Goal: Obtain resource: Download file/media

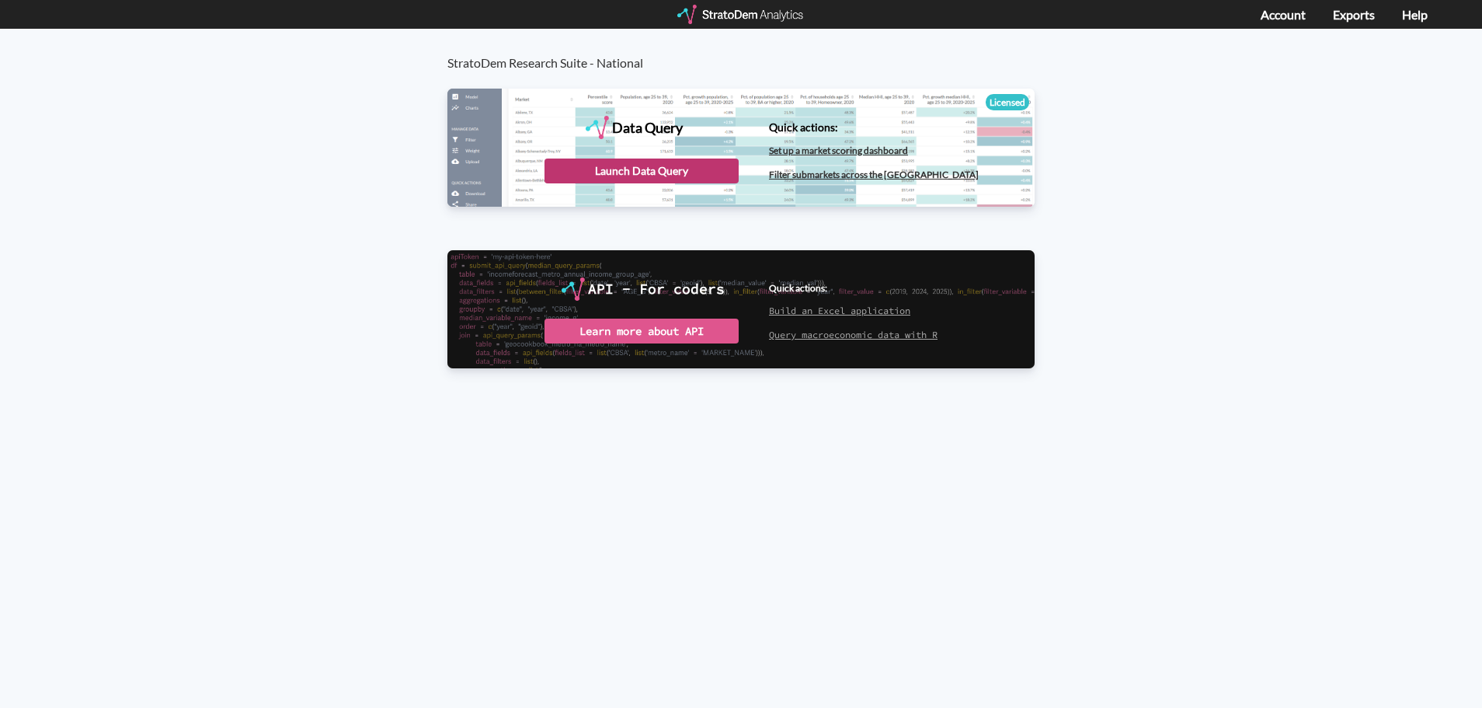
click at [642, 170] on div "Launch Data Query" at bounding box center [642, 170] width 194 height 25
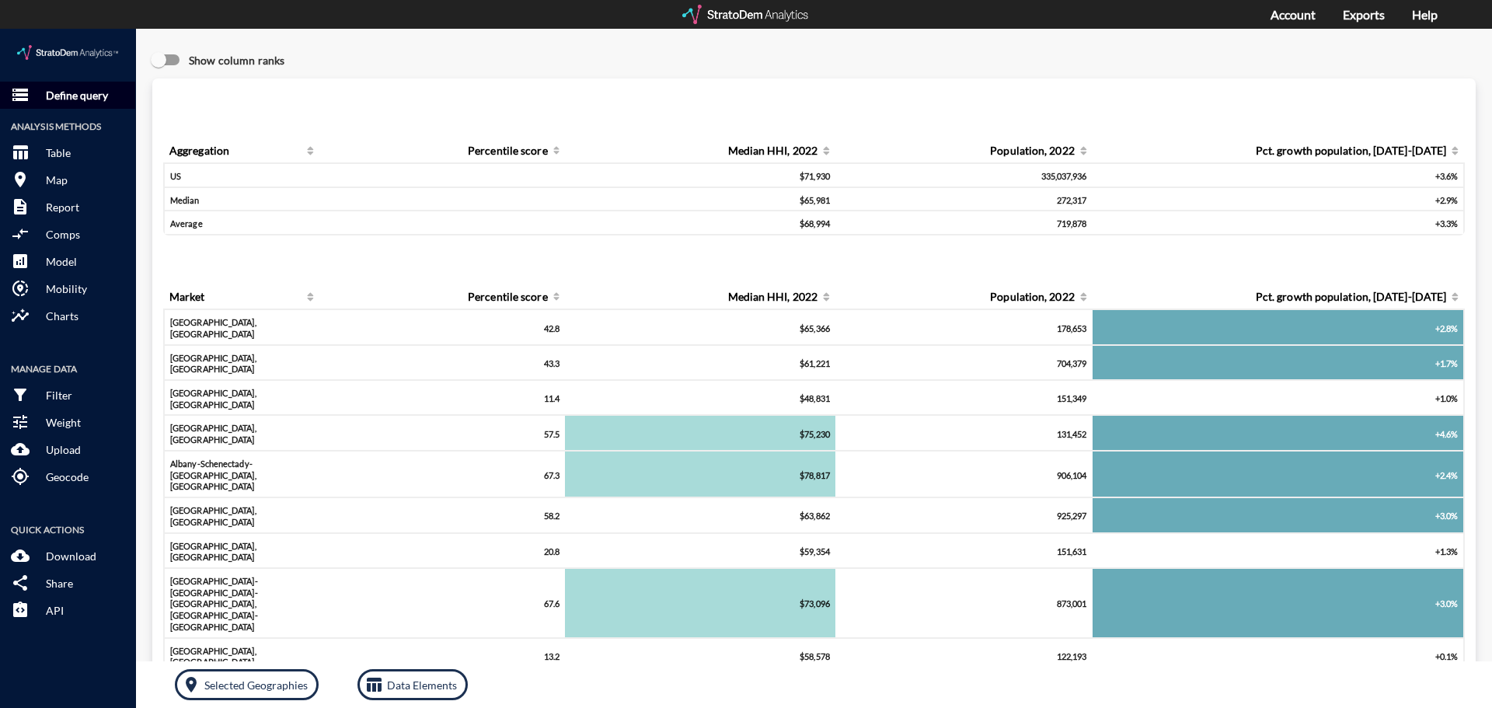
click button "storage Define query"
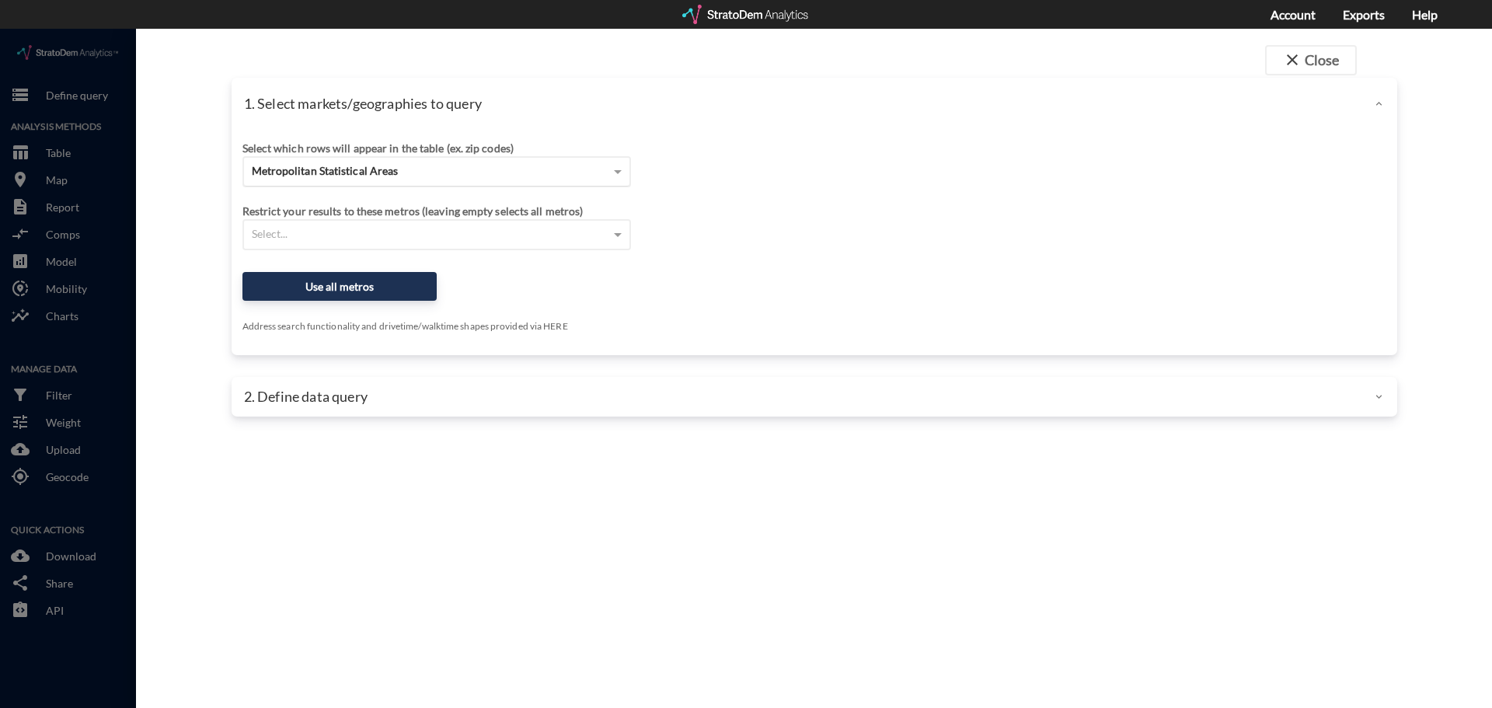
click div "Metropolitan Statistical Areas"
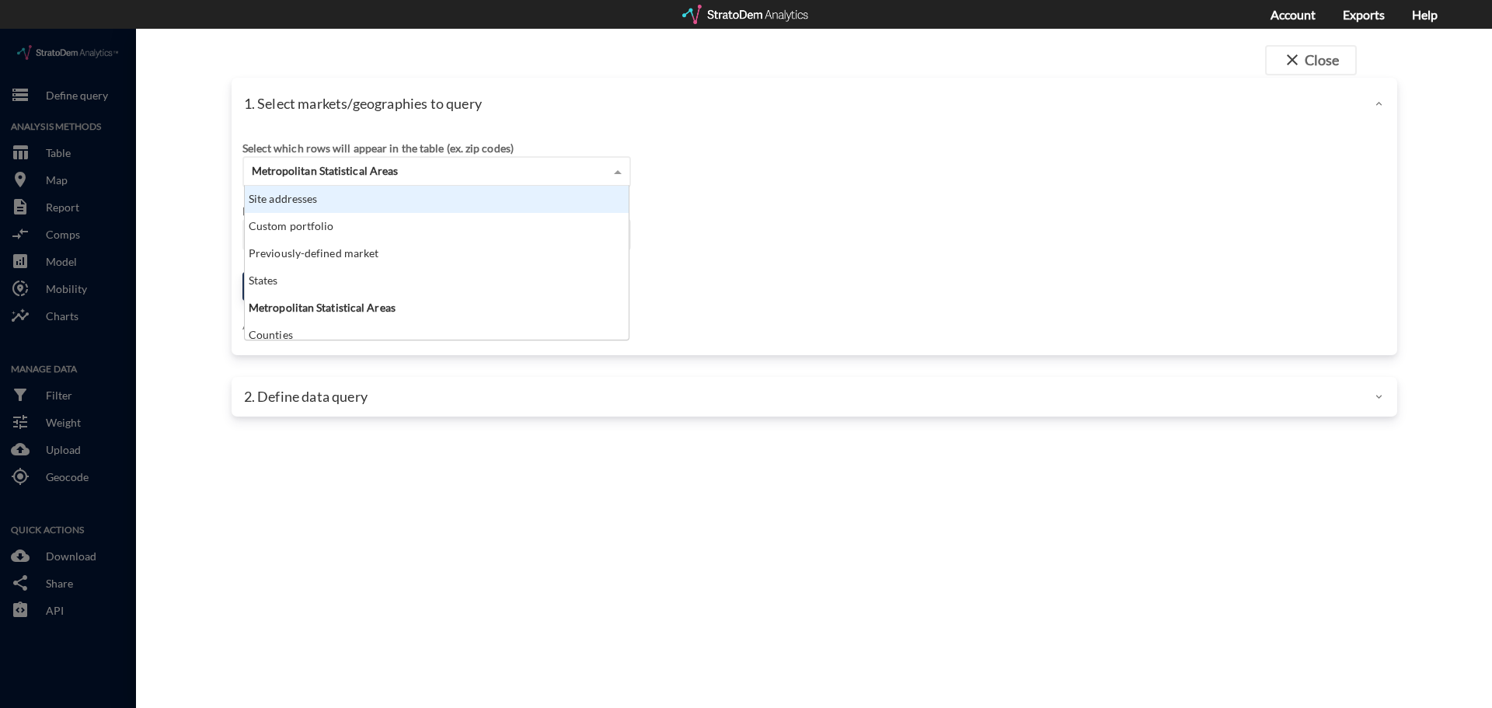
click div "Site addresses"
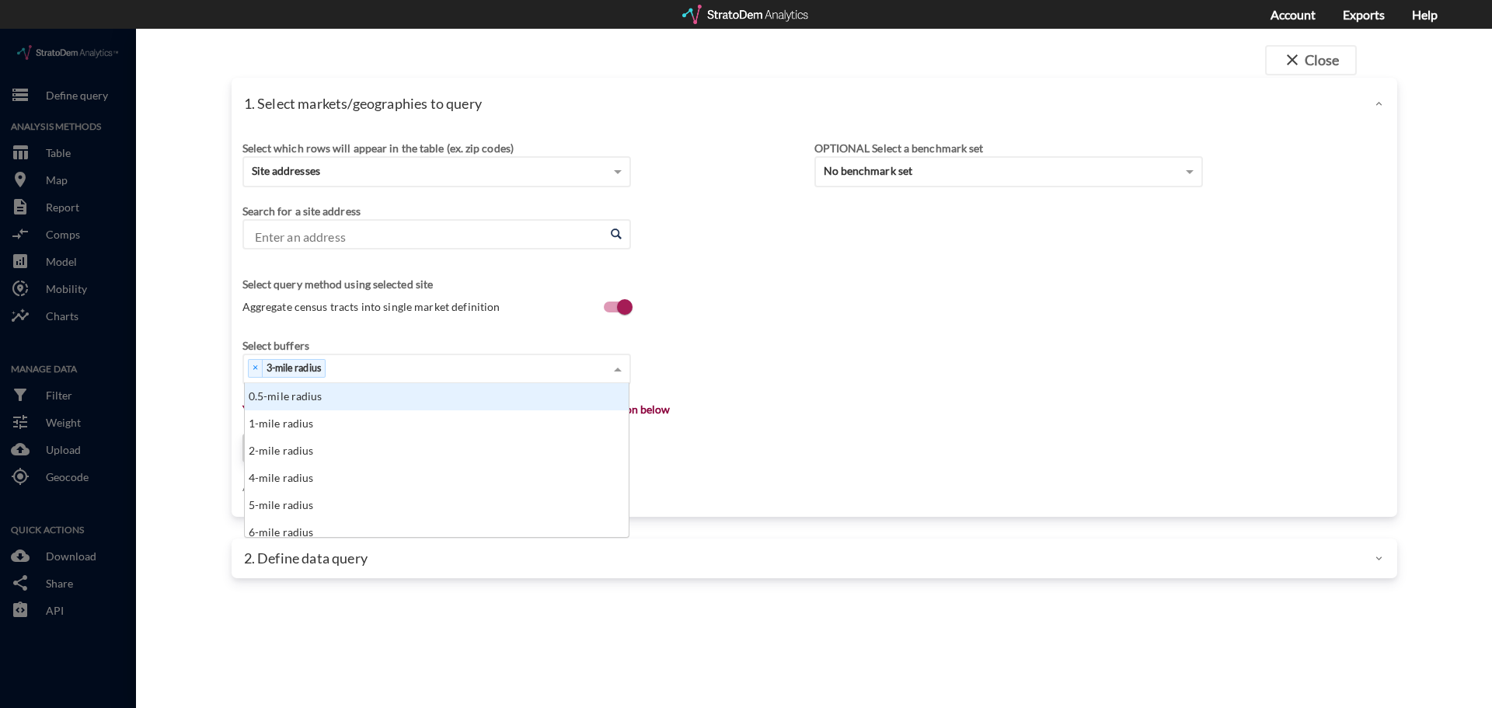
click div "× 3-mile radius"
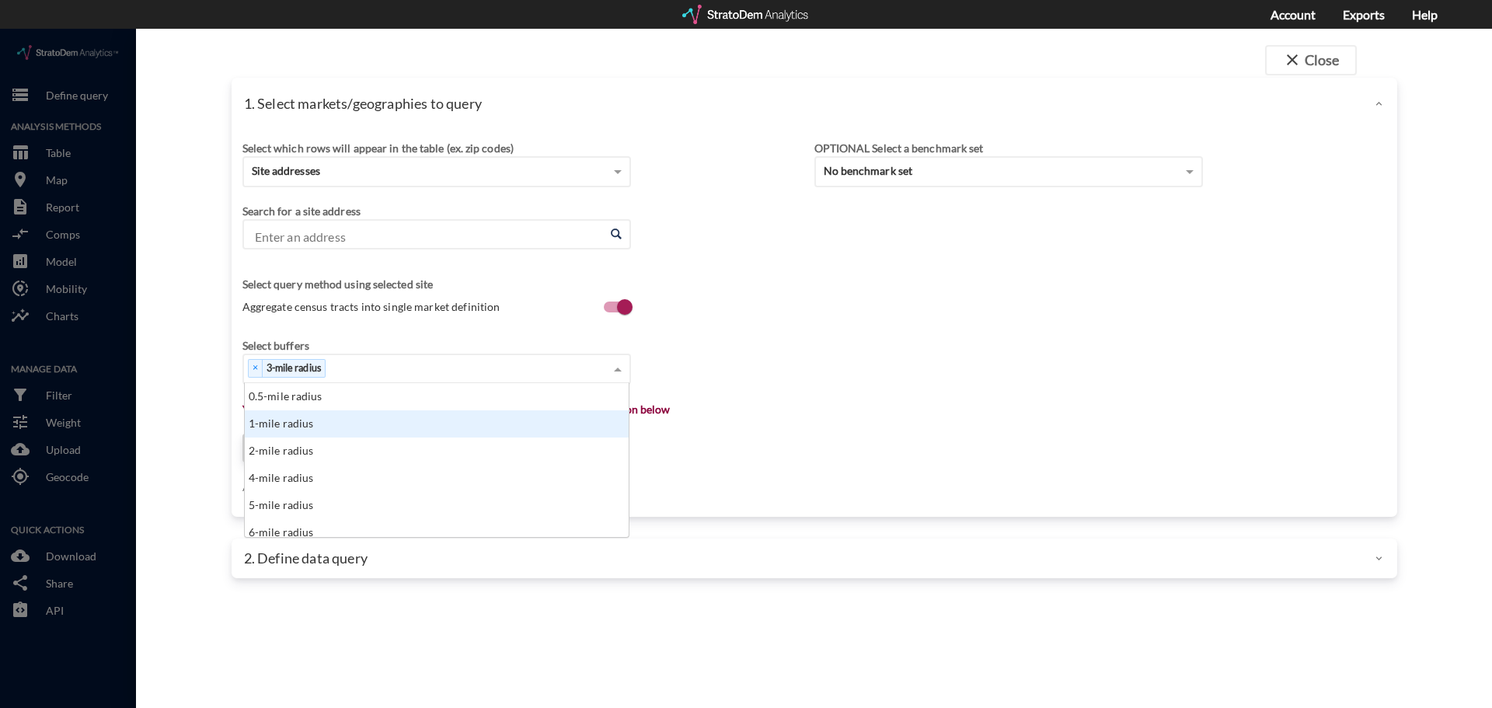
click div "1-mile radius"
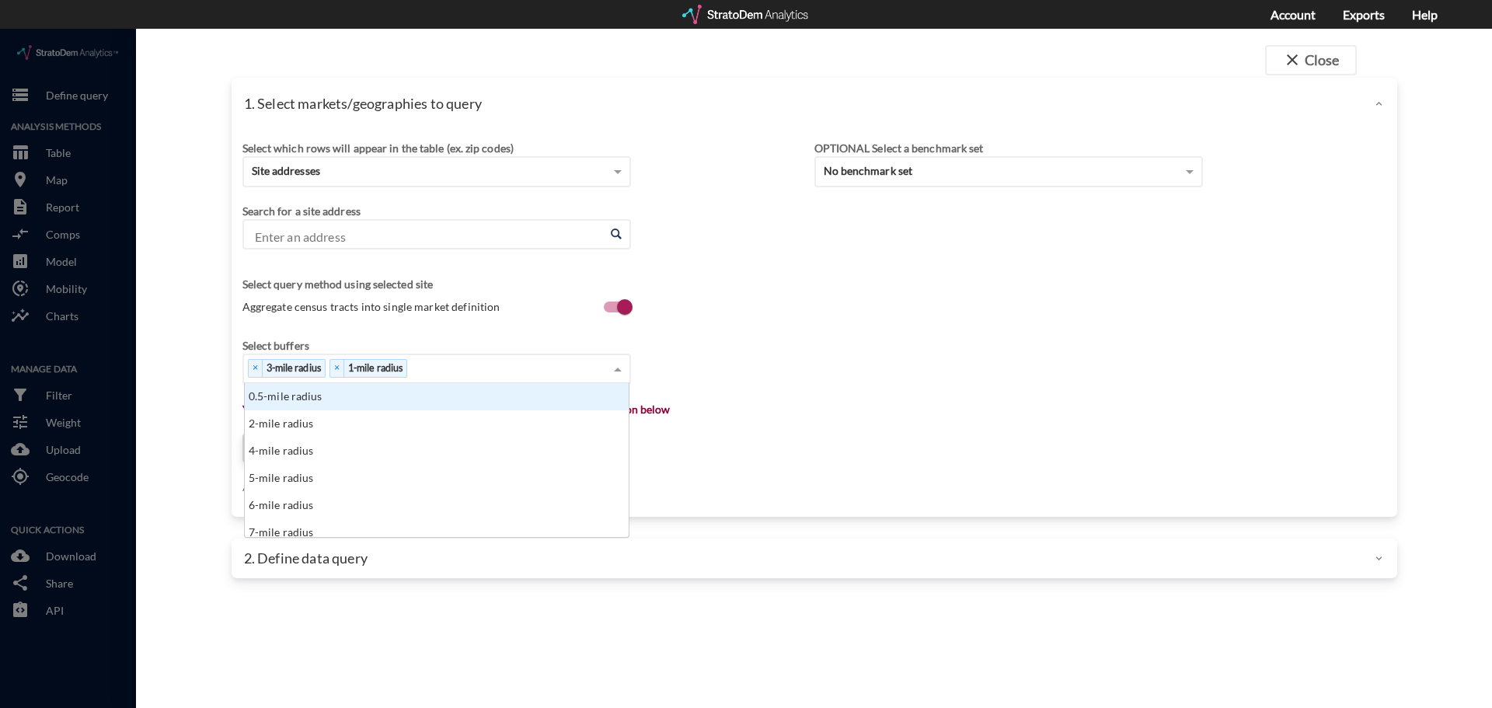
click div "× 3-mile radius × 1-mile radius"
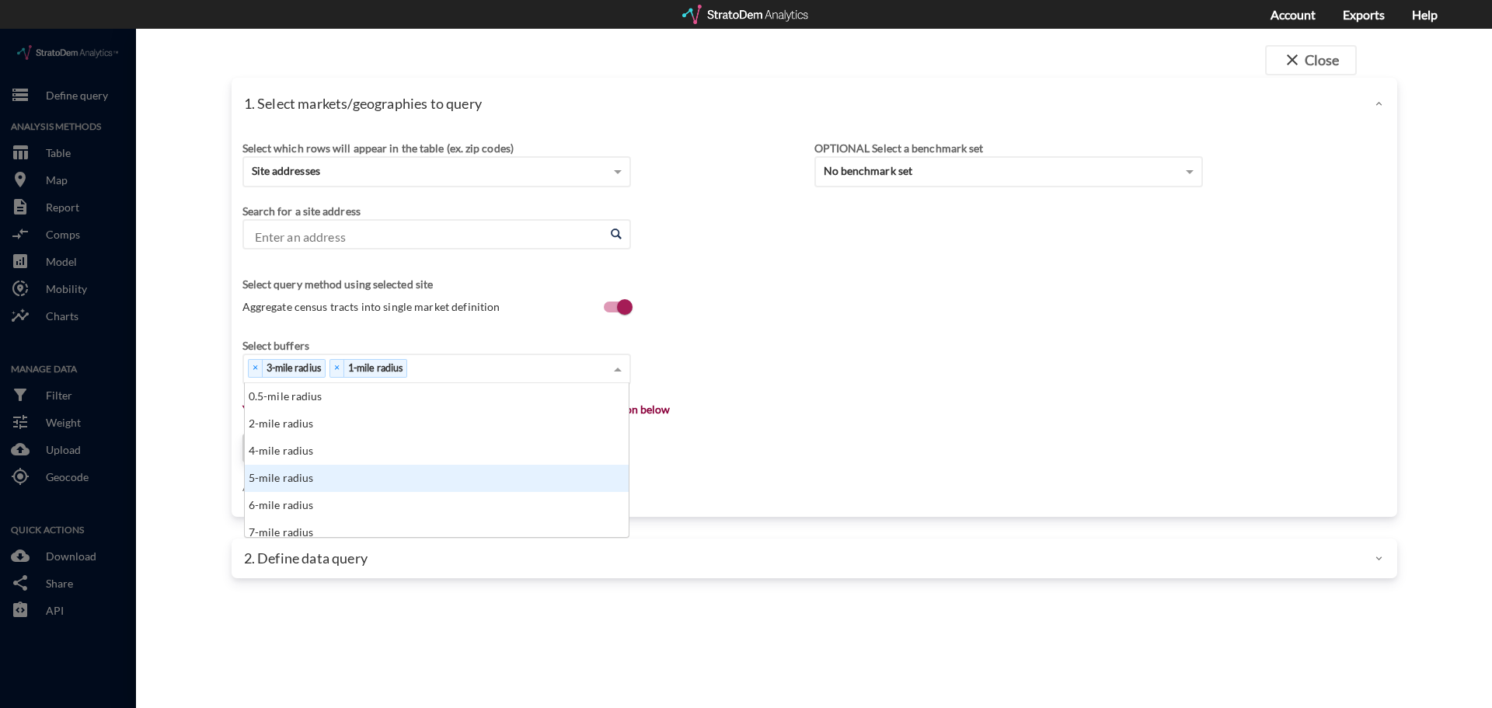
click div "5-mile radius"
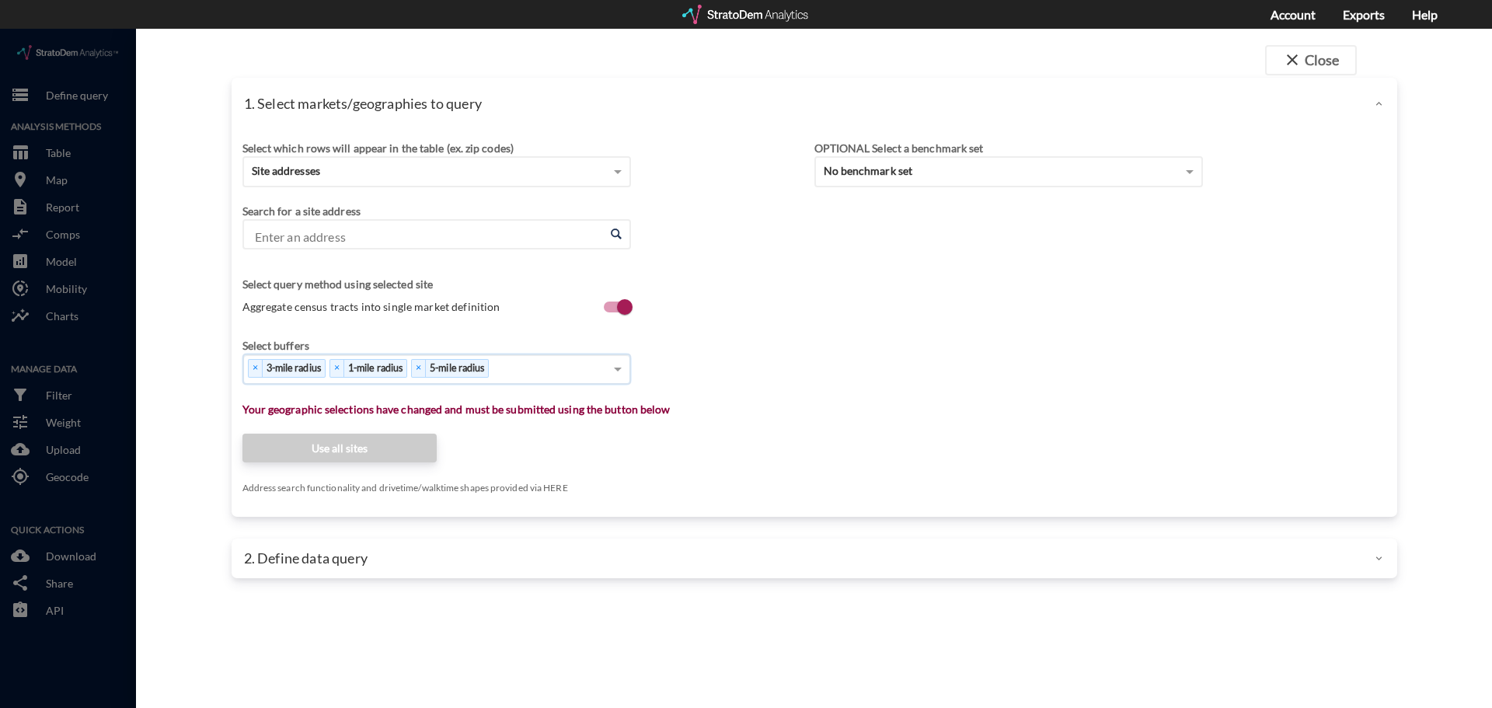
click div "× 3-mile radius × 1-mile radius × 5-mile radius"
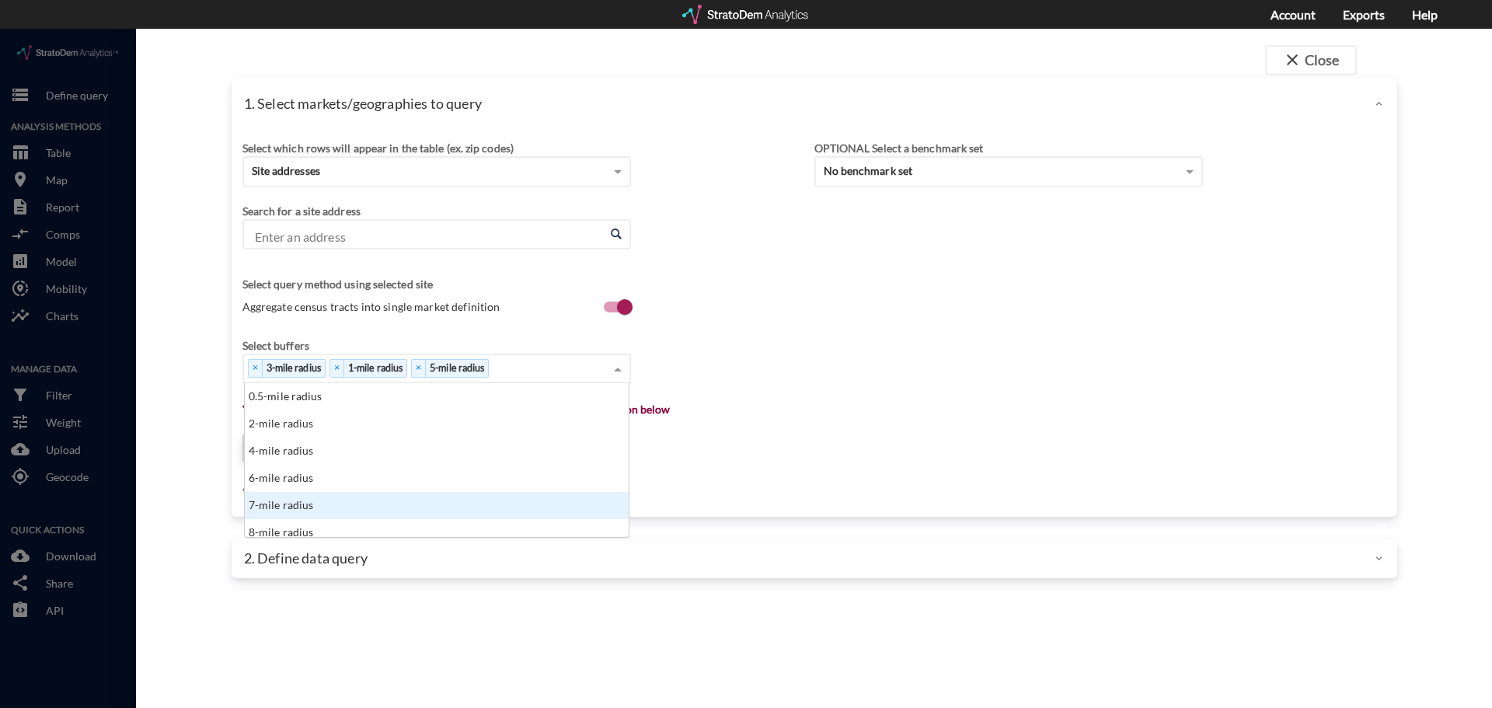
scroll to position [78, 0]
click div "10-mile radius"
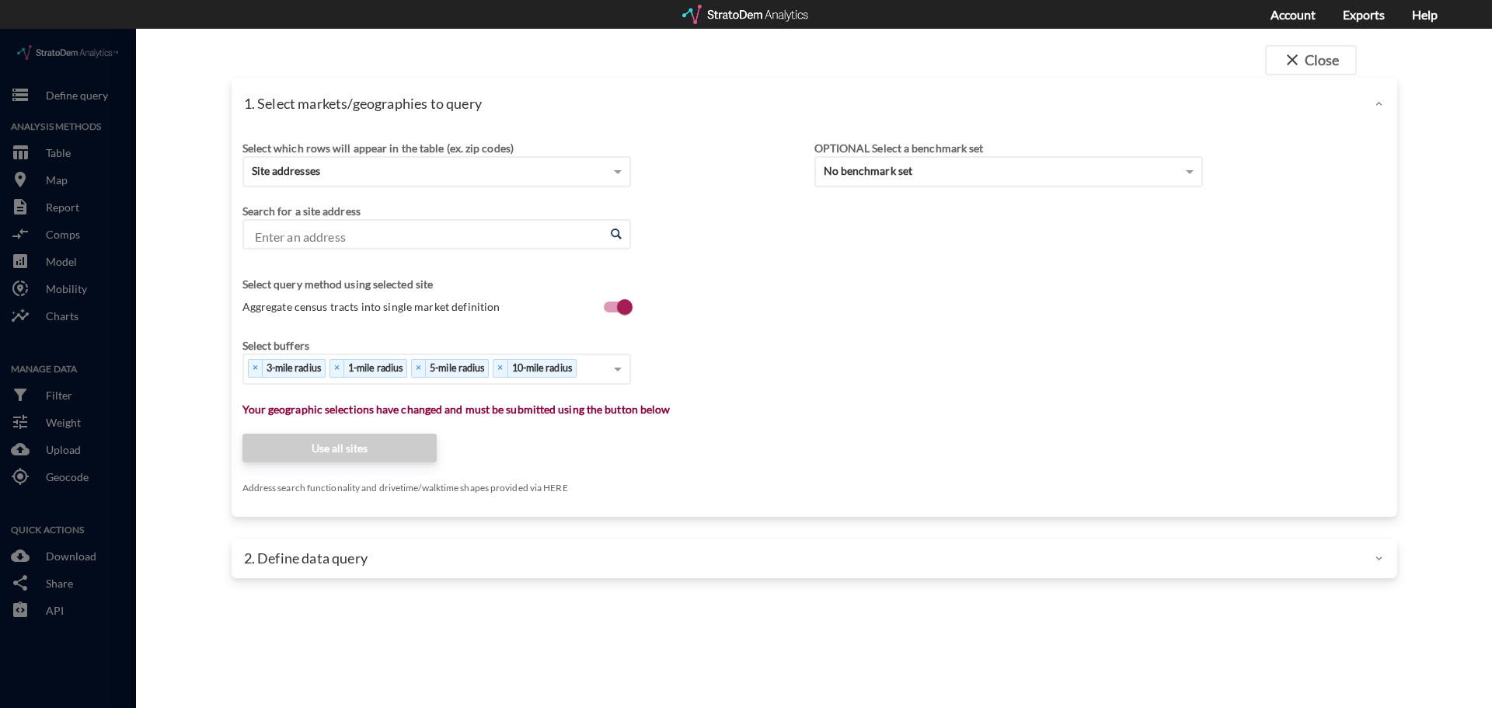
click div "Select which rows will appear in the table (ex. zip codes) Site addresses Selec…"
click input "Enter an address"
paste input "100 Carl Ln, Moncks Corner, SC 29461"
click input "100 Carl Ln, Moncks Corner, SC 29461"
click li "100 Carl Ln, Moncks Corner, South Carolina"
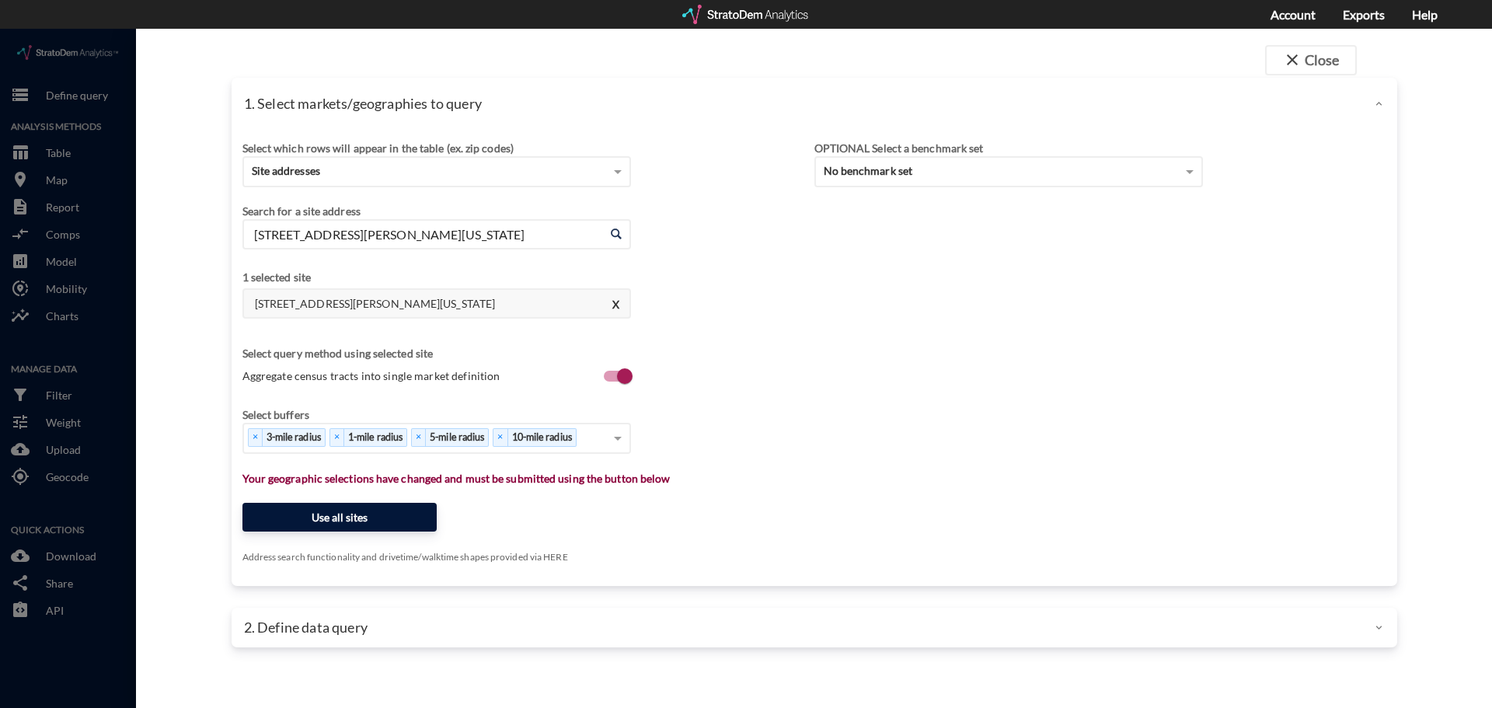
type input "100 Carl Ln, Moncks Corner, South Carolina"
click button "Use all sites"
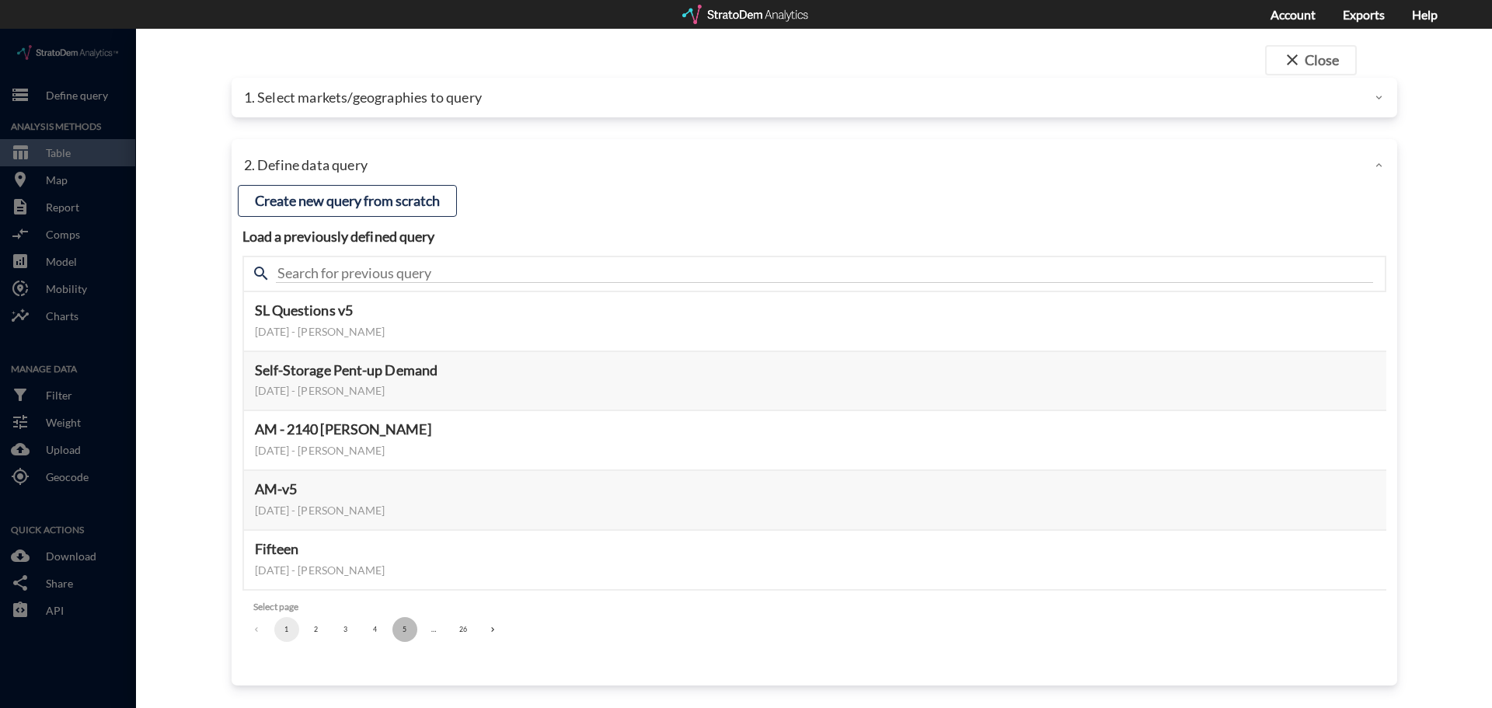
click button "5"
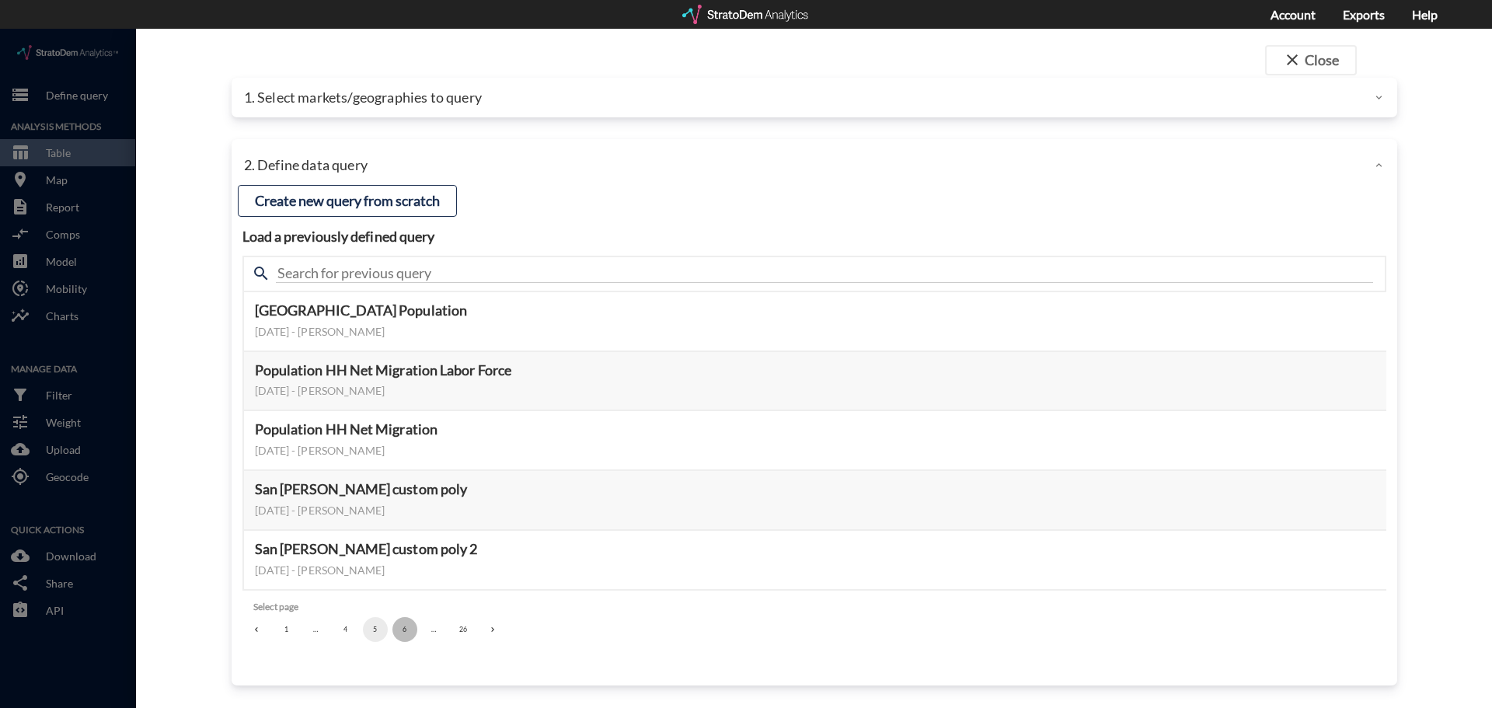
click button "6"
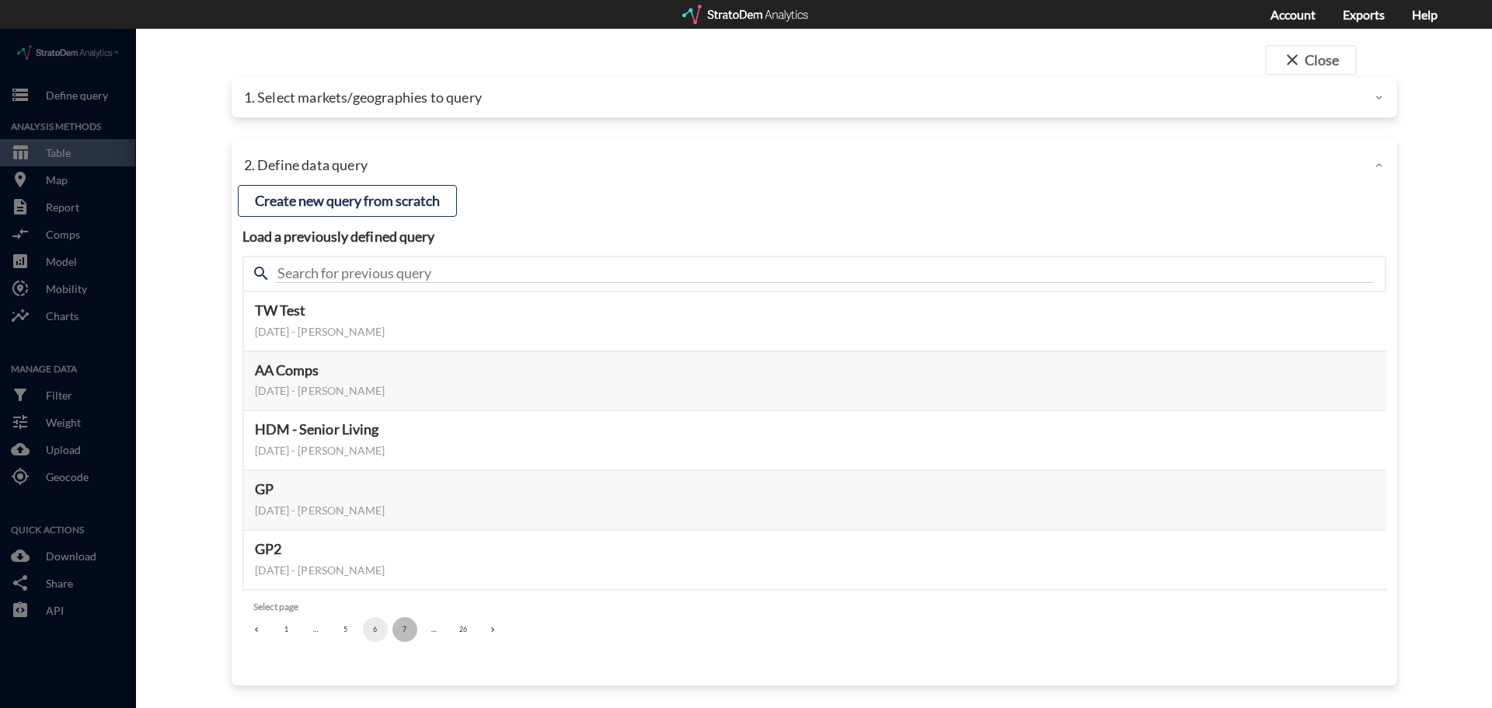
click button "7"
click button "8"
click button "9"
click button "10"
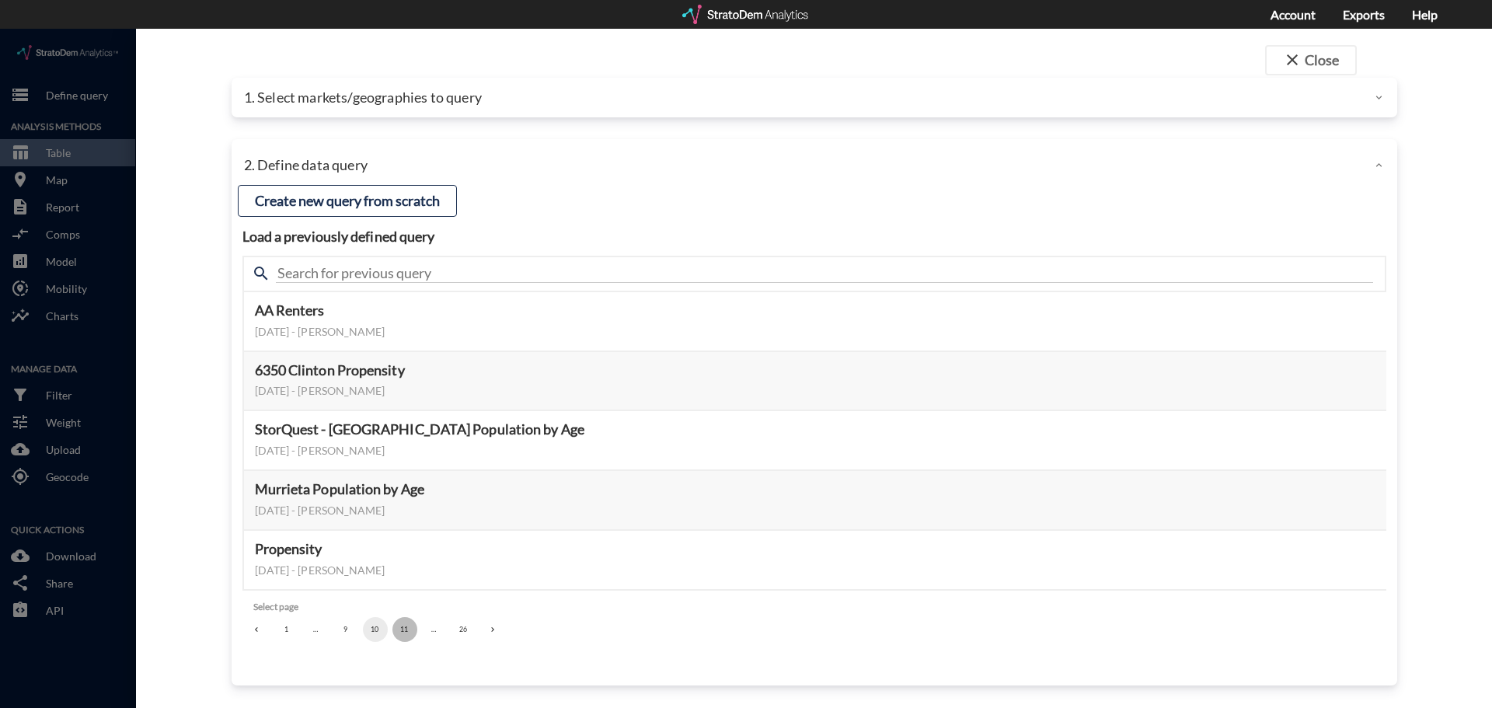
click button "11"
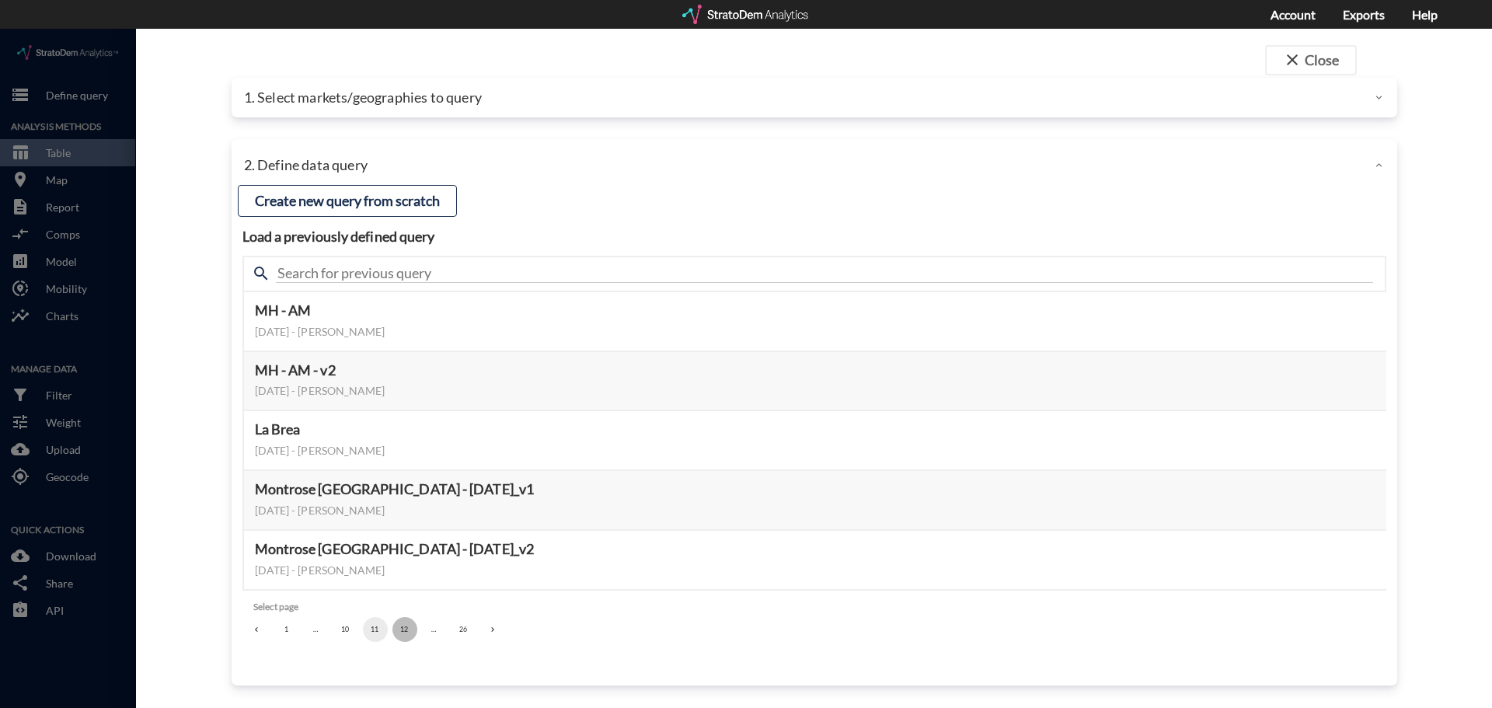
click button "12"
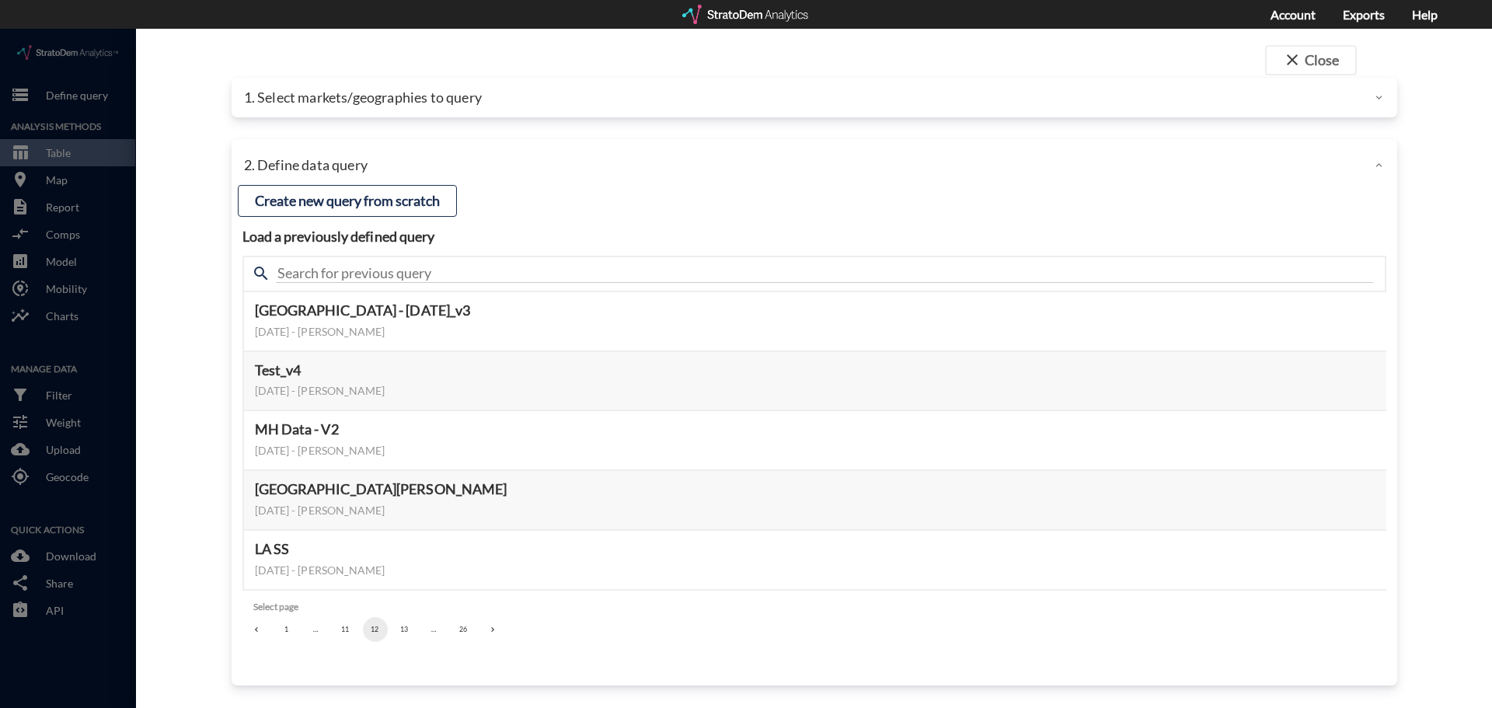
click button "13"
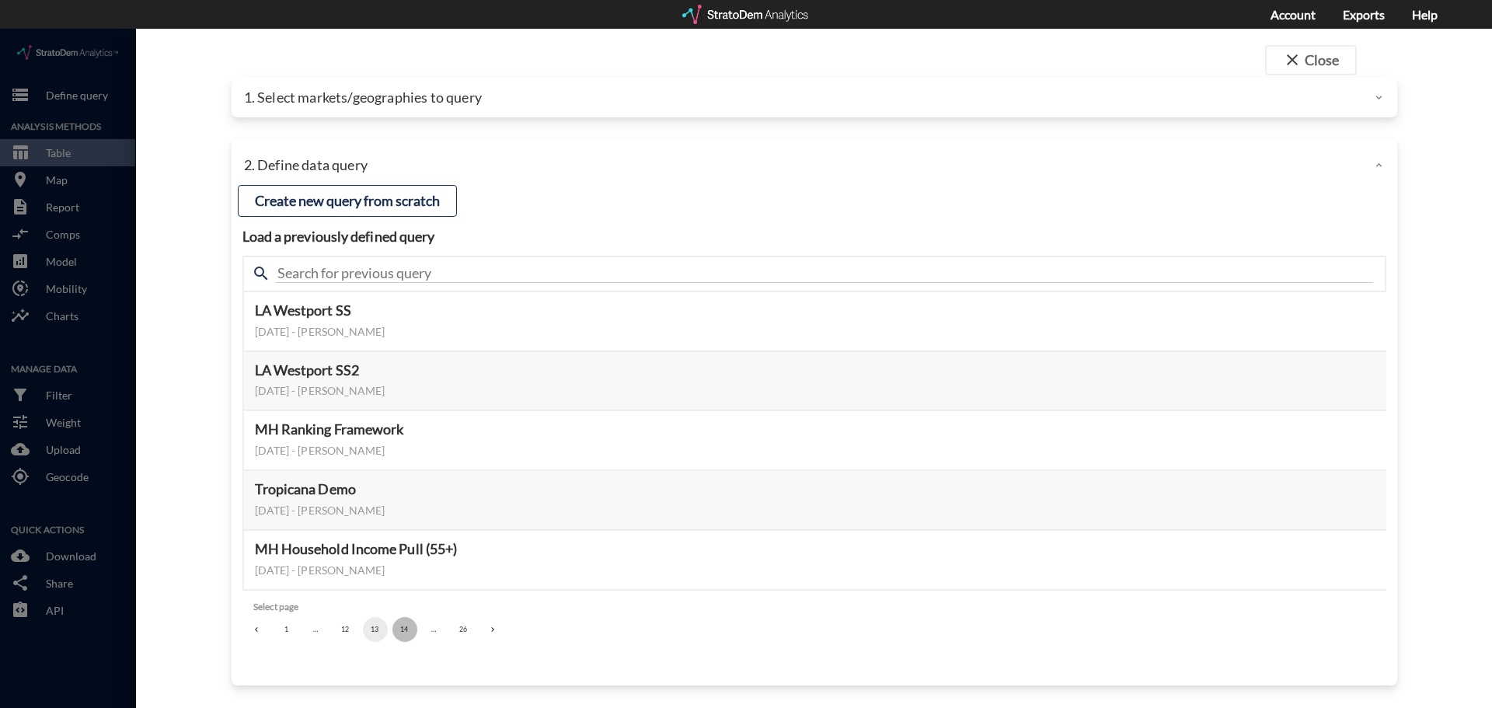
click button "14"
click button "15"
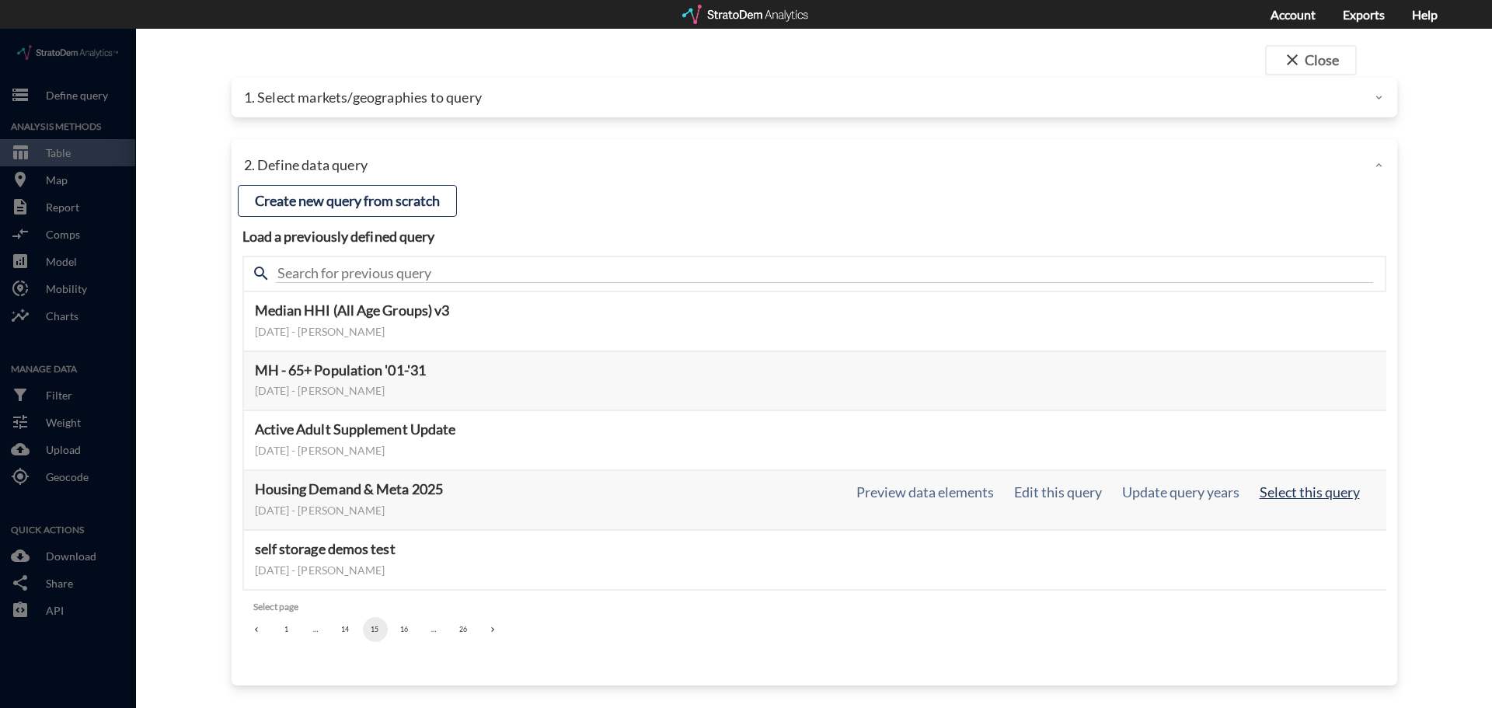
click button "Select this query"
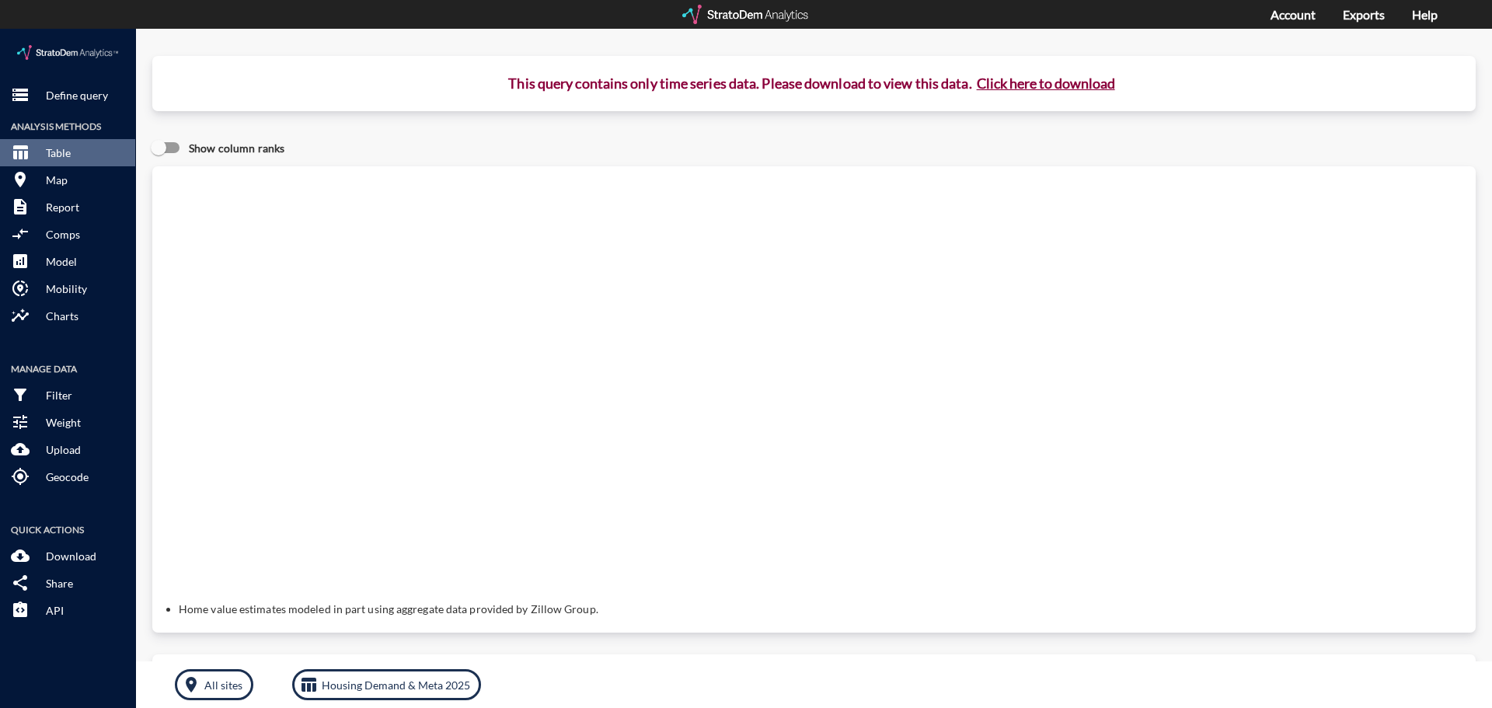
click button "Click here to download"
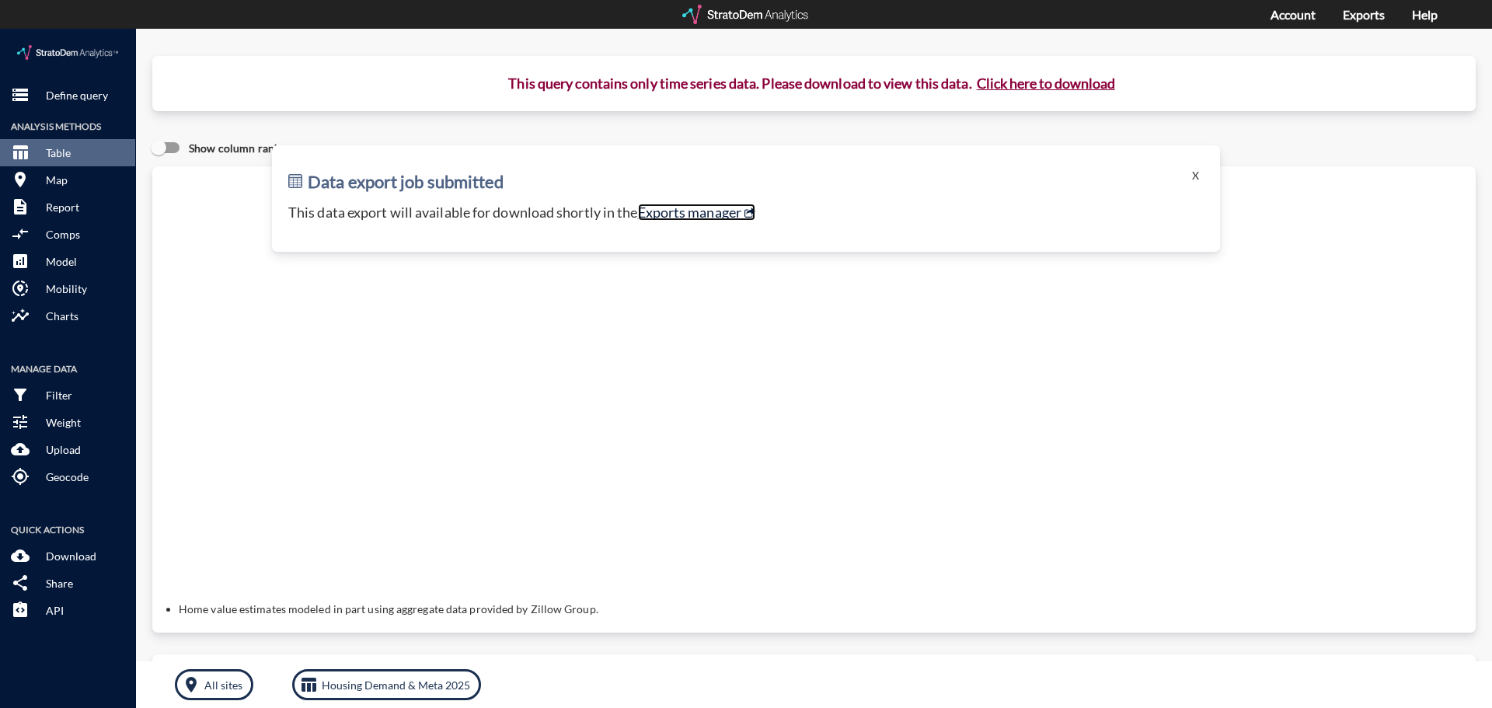
click link "Exports manager"
click p "Define query"
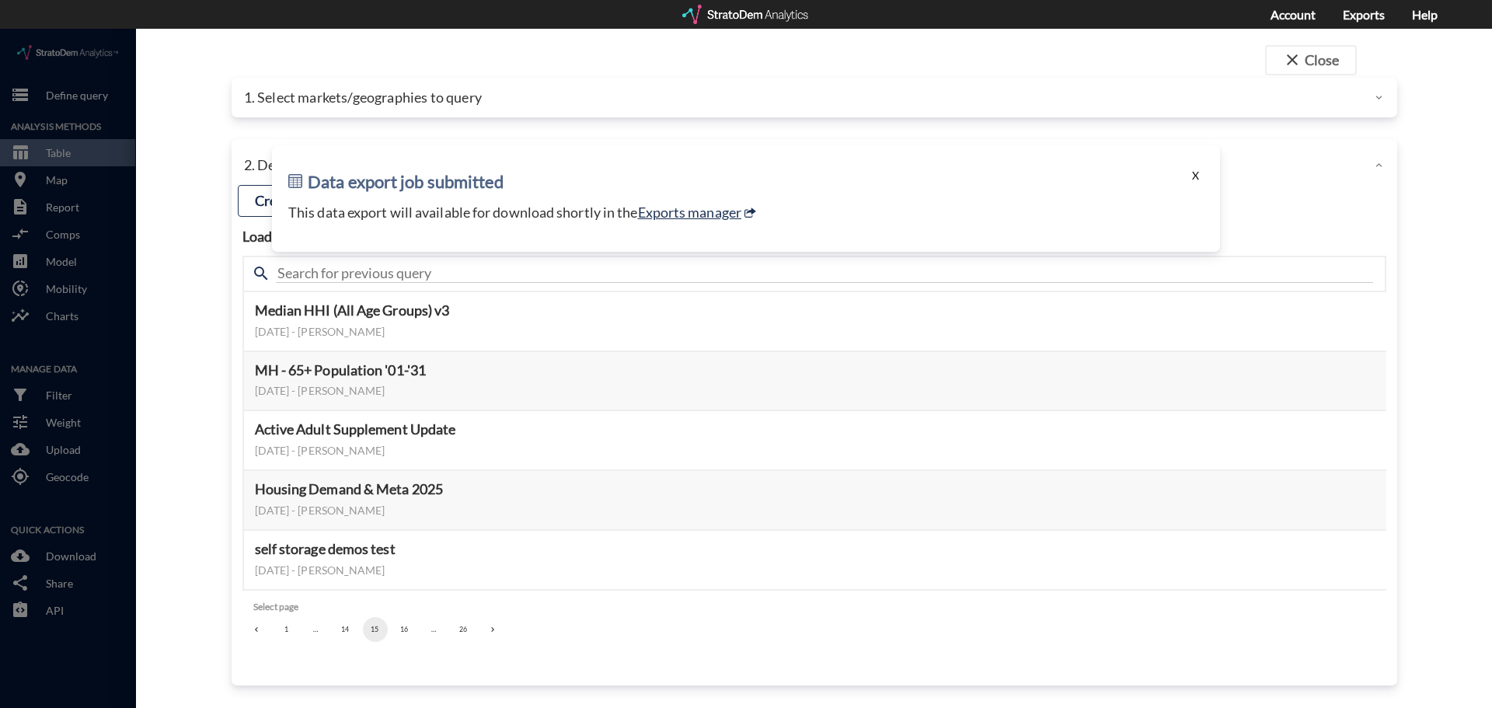
click button "X"
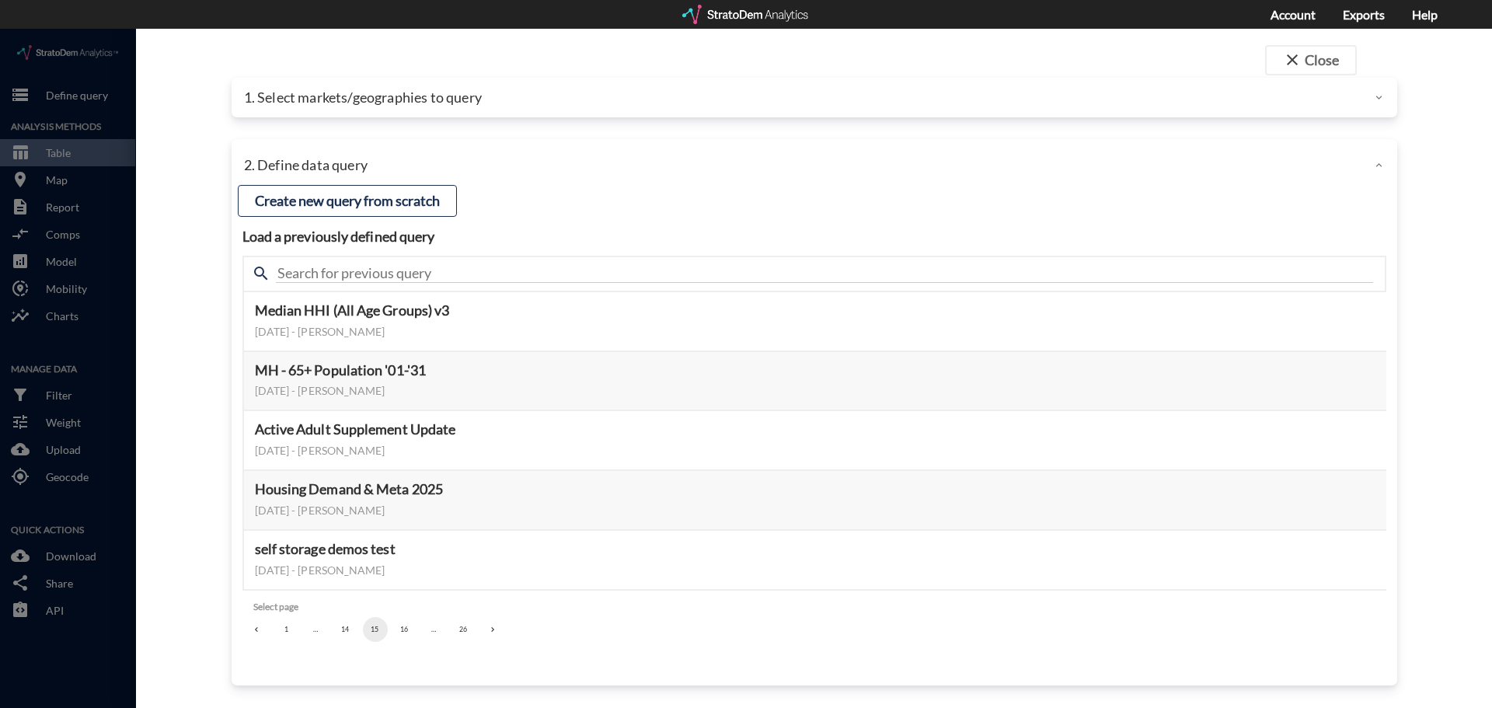
click p "1. Select markets/geographies to query"
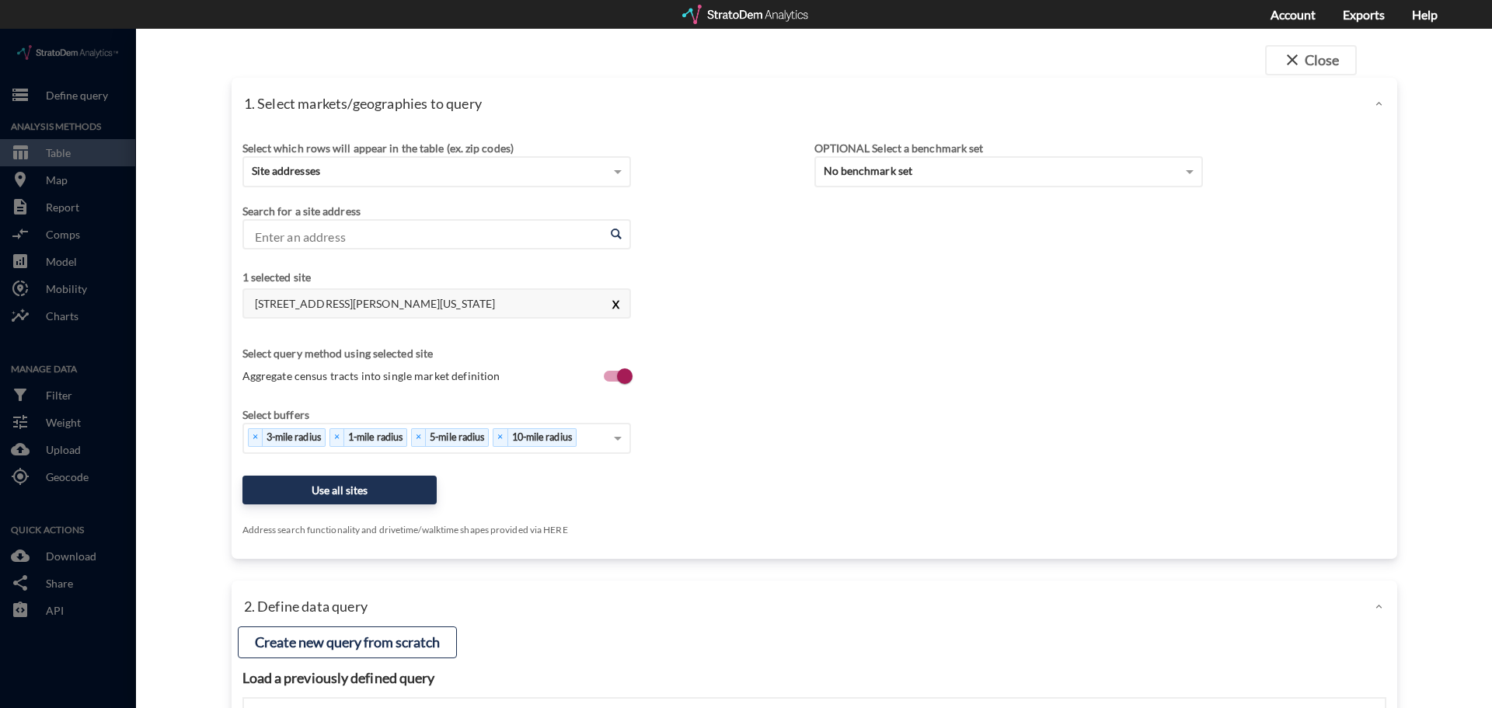
click button "X"
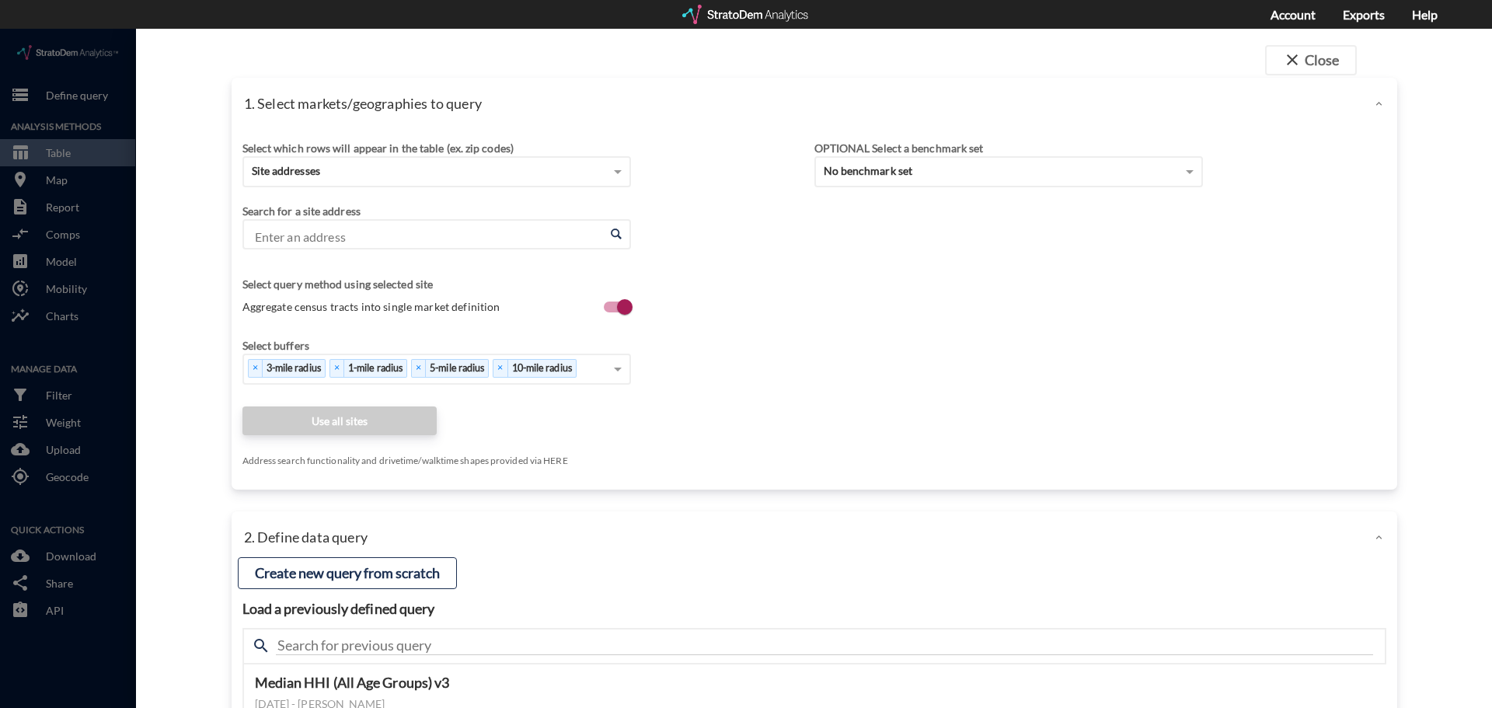
click input "Enter an address"
paste input "3033 Concord Pkwy S, Concord, NC 28027"
click li "3033 Concord Pkwy S, Concord, North Carolina"
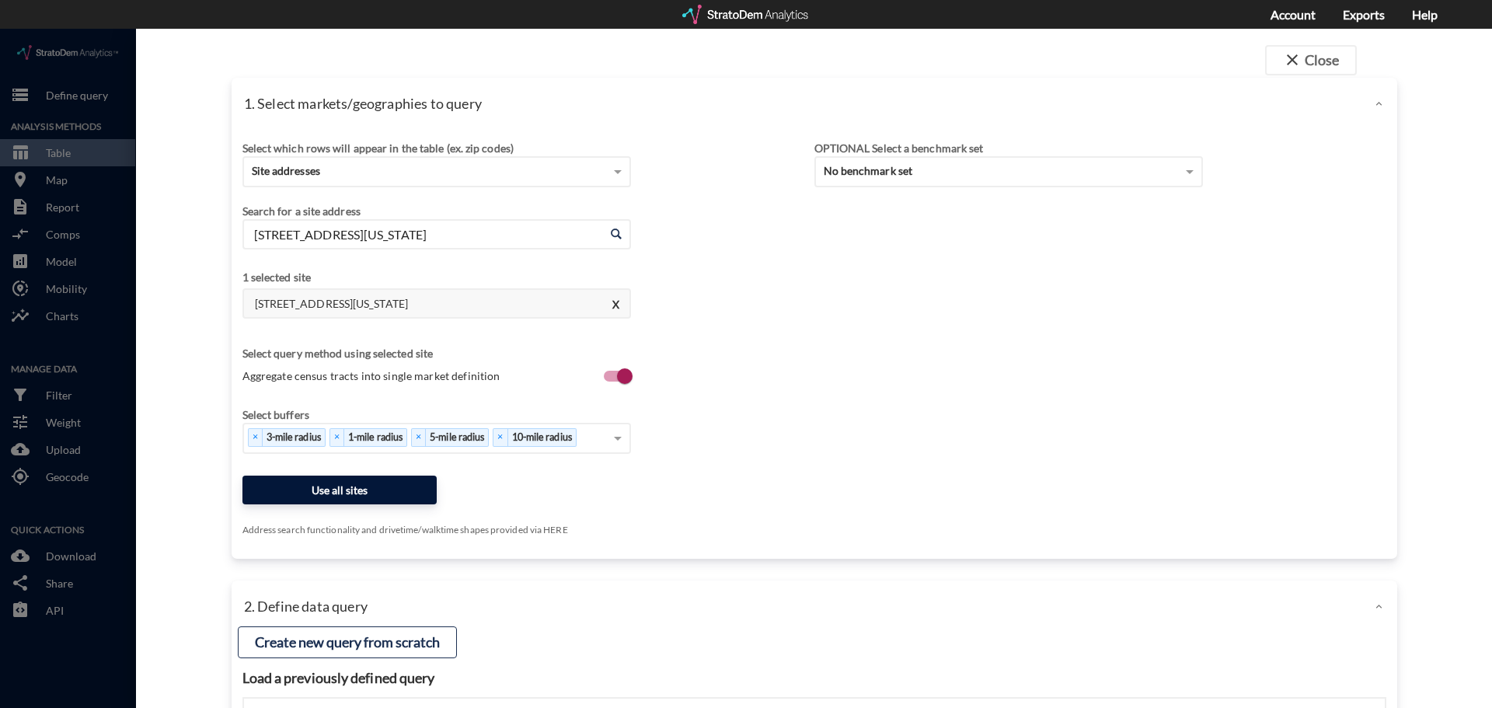
type input "3033 Concord Pkwy S, Concord, North Carolina"
click button "Use all sites"
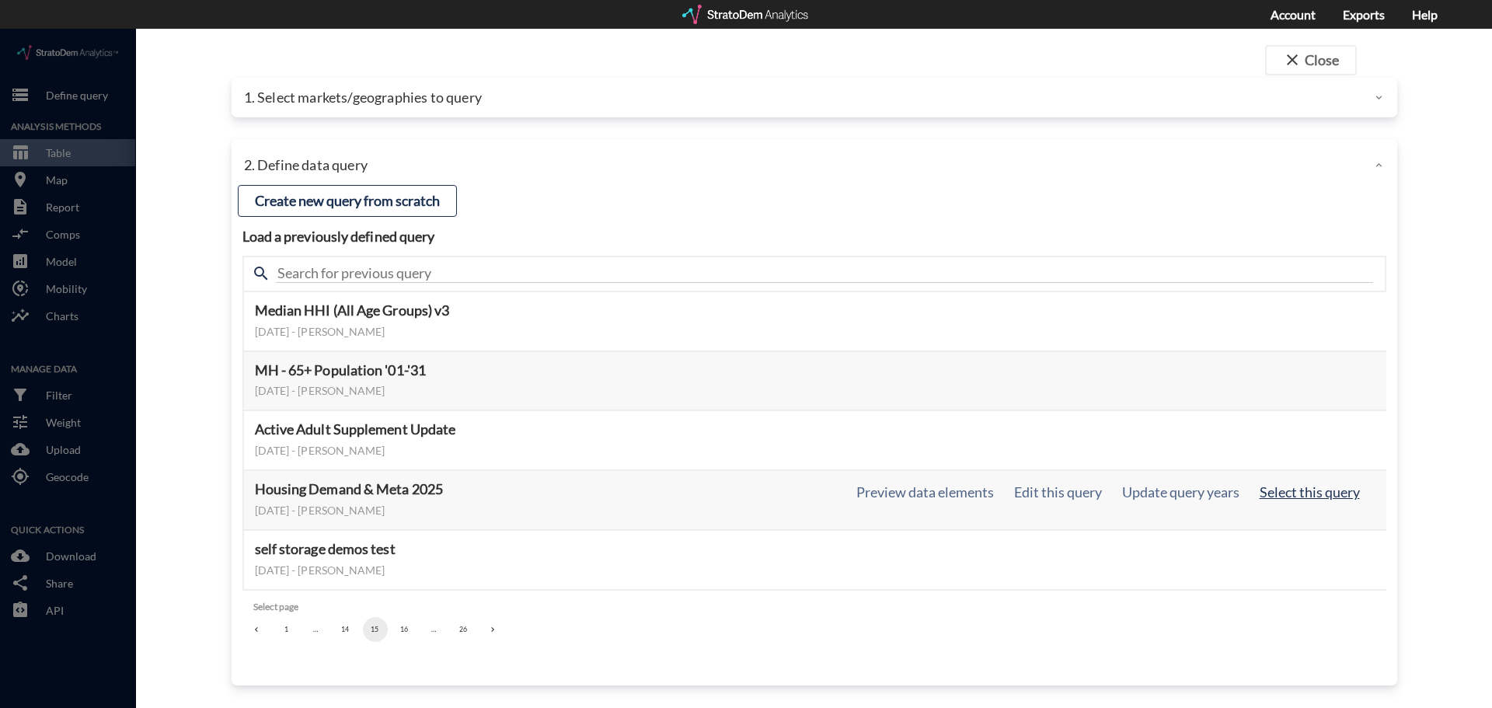
click button "Select this query"
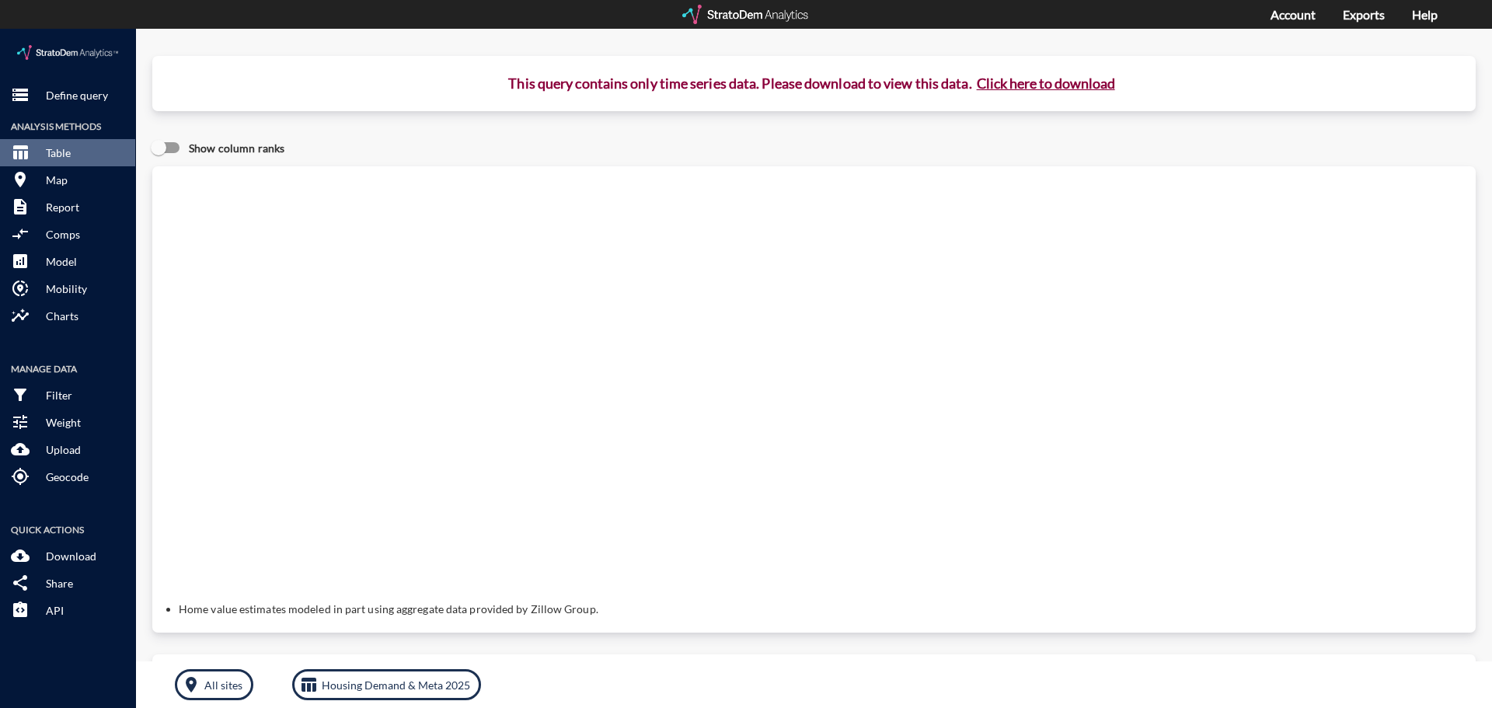
click button "Click here to download"
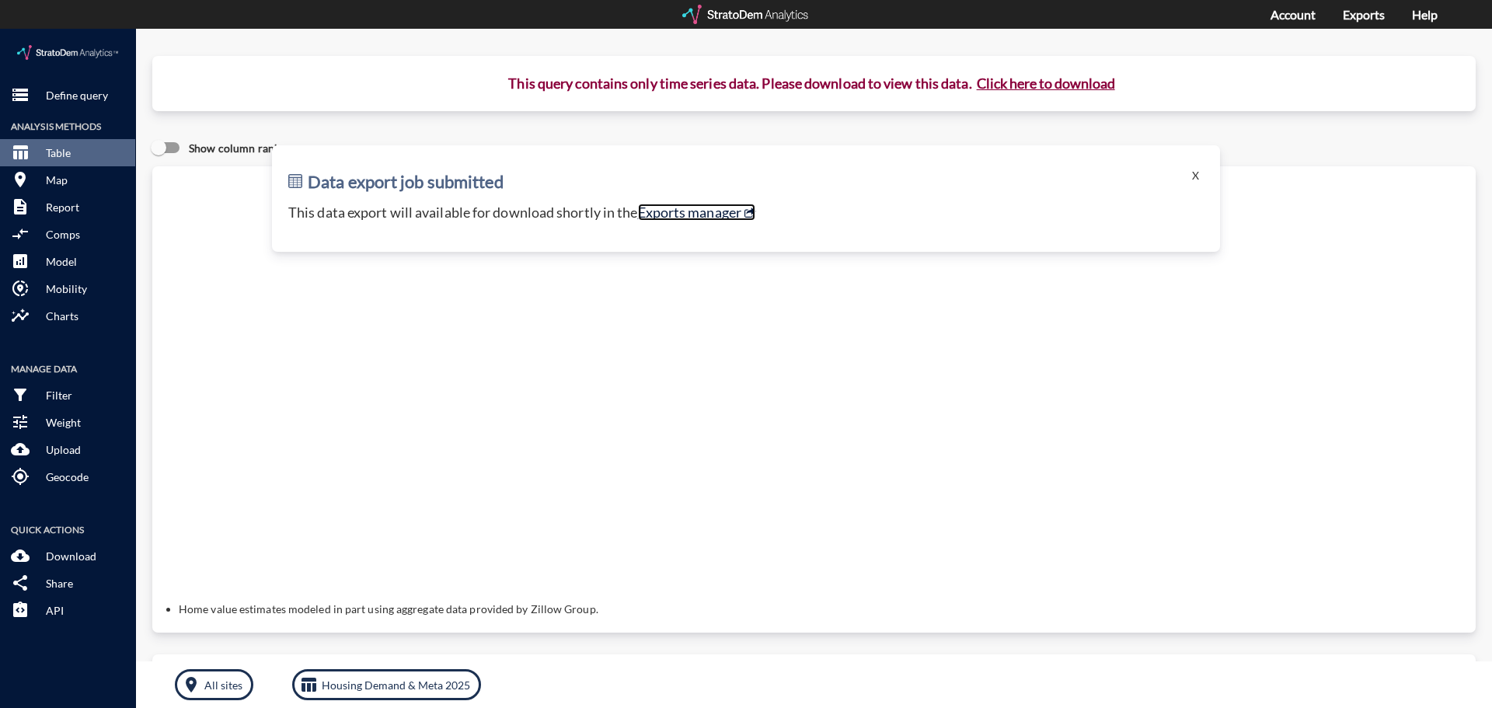
click link "Exports manager"
click p "Define query"
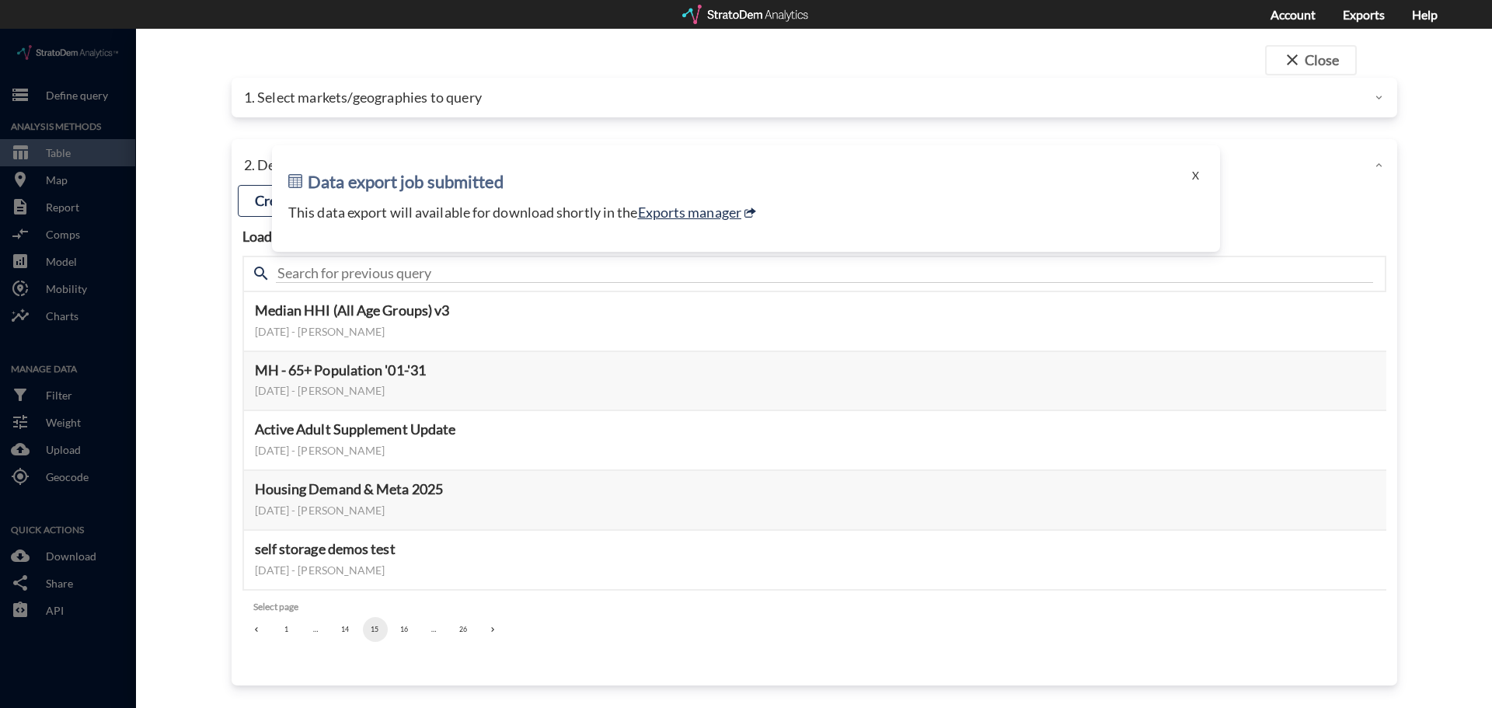
click div "1. Select markets/geographies to query"
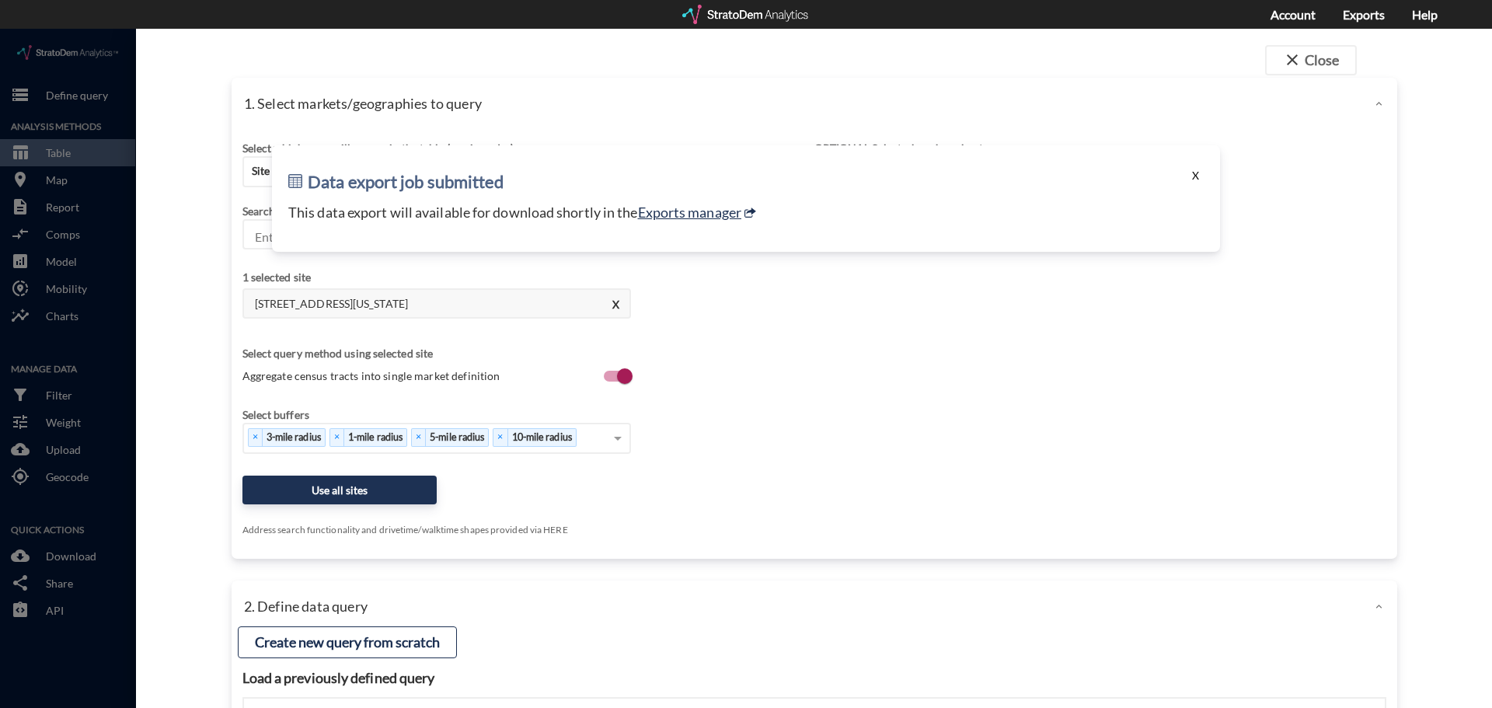
click button "X"
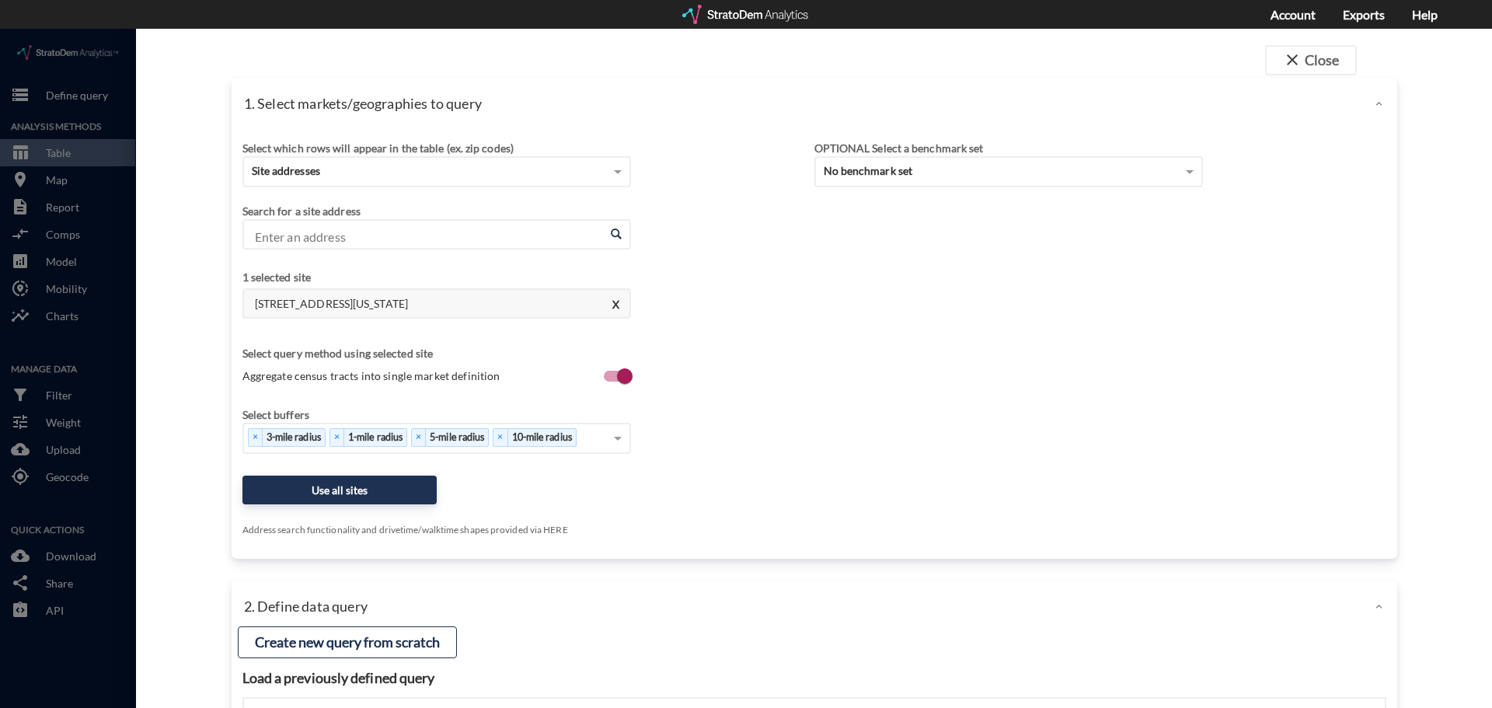
drag, startPoint x: 609, startPoint y: 267, endPoint x: 625, endPoint y: 282, distance: 21.4
click button "X"
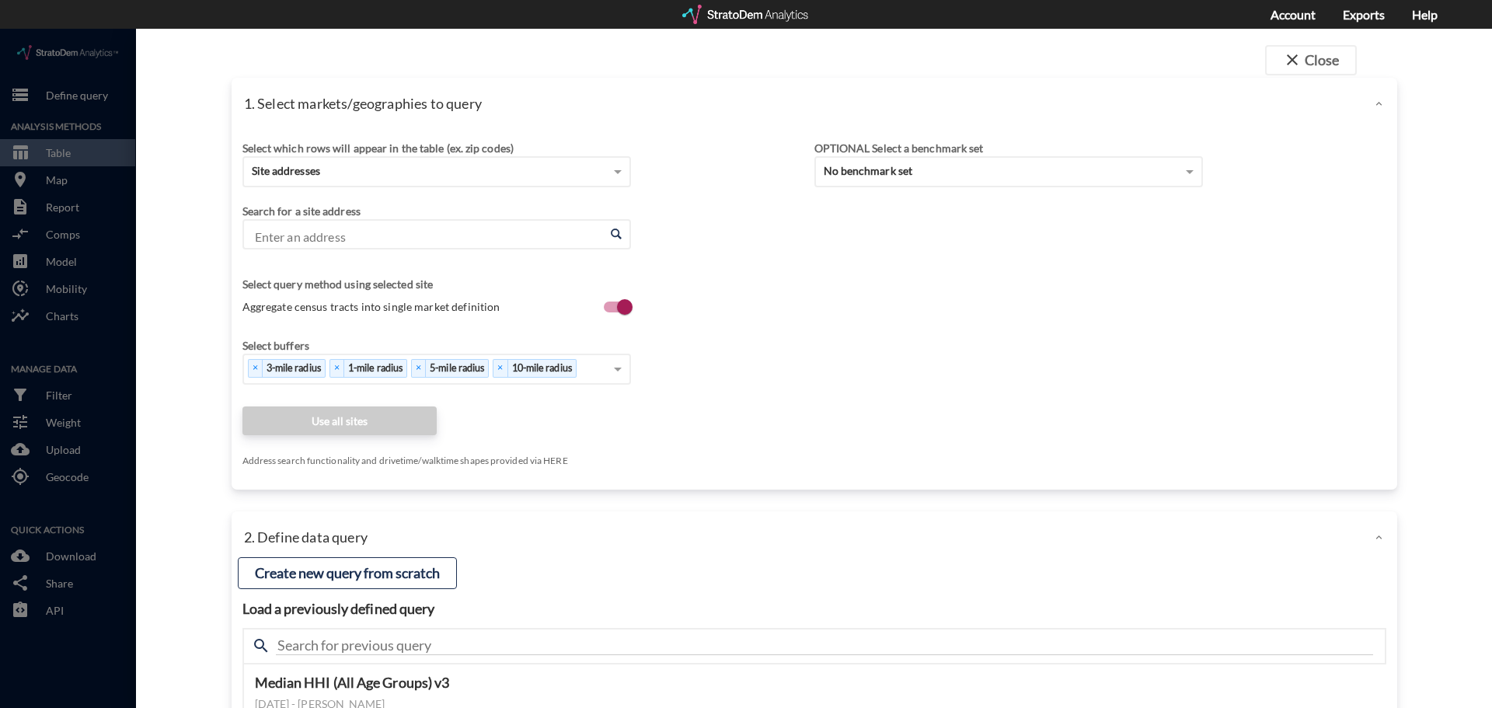
click input "Enter an address"
type input "100"
click input "Enter an address"
paste input "100 Carl Ln, Moncks Corner, SC 29461"
type input "100 Carl Ln, Moncks Corner, SC 29461"
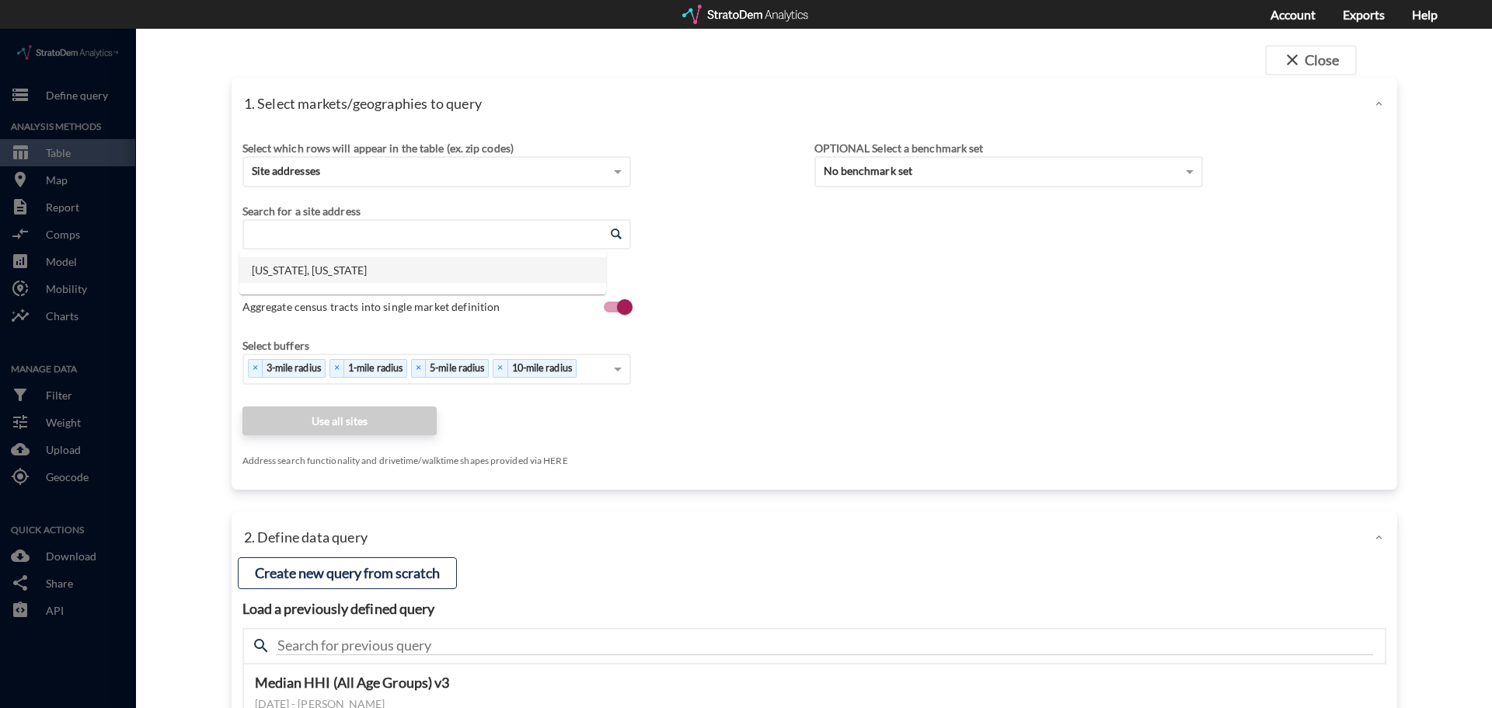
click div "Select which rows will appear in the table (ex. zip codes) Site addresses Selec…"
click input "Enter an address"
paste input "100 Carl Ln, Moncks Corner, SC 29461"
click li "100 Carl Ln, Moncks Corner, South Carolina"
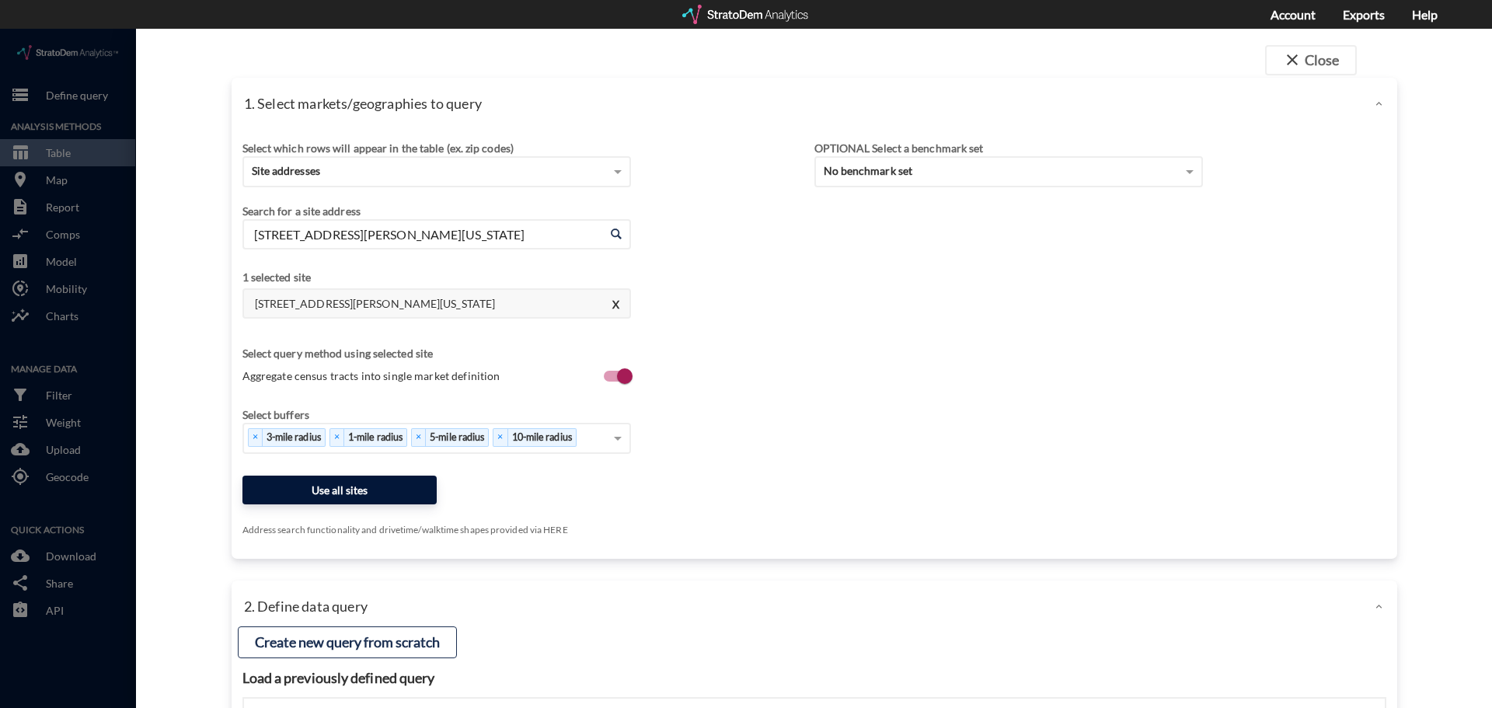
type input "100 Carl Ln, Moncks Corner, South Carolina"
click button "Use all sites"
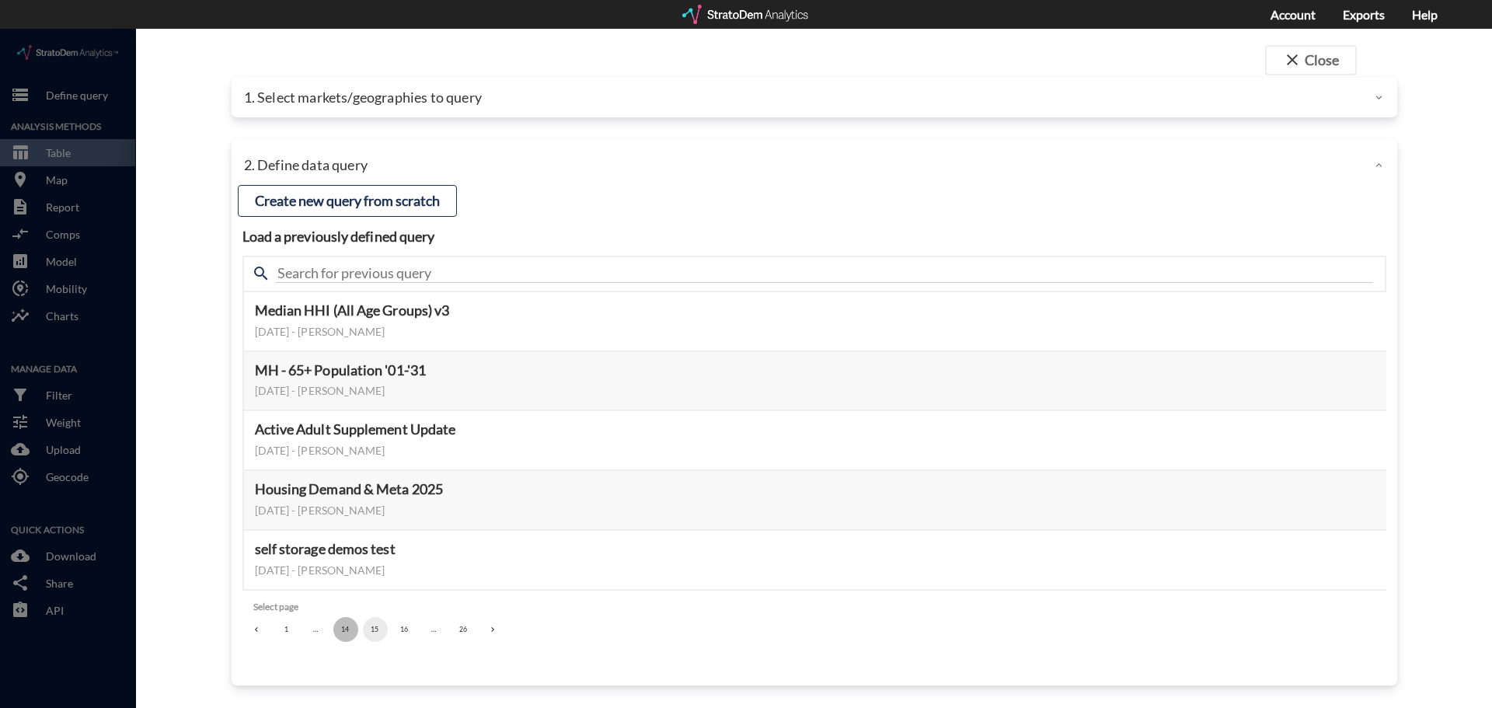
click button "14"
click button "15"
click button "Select this query"
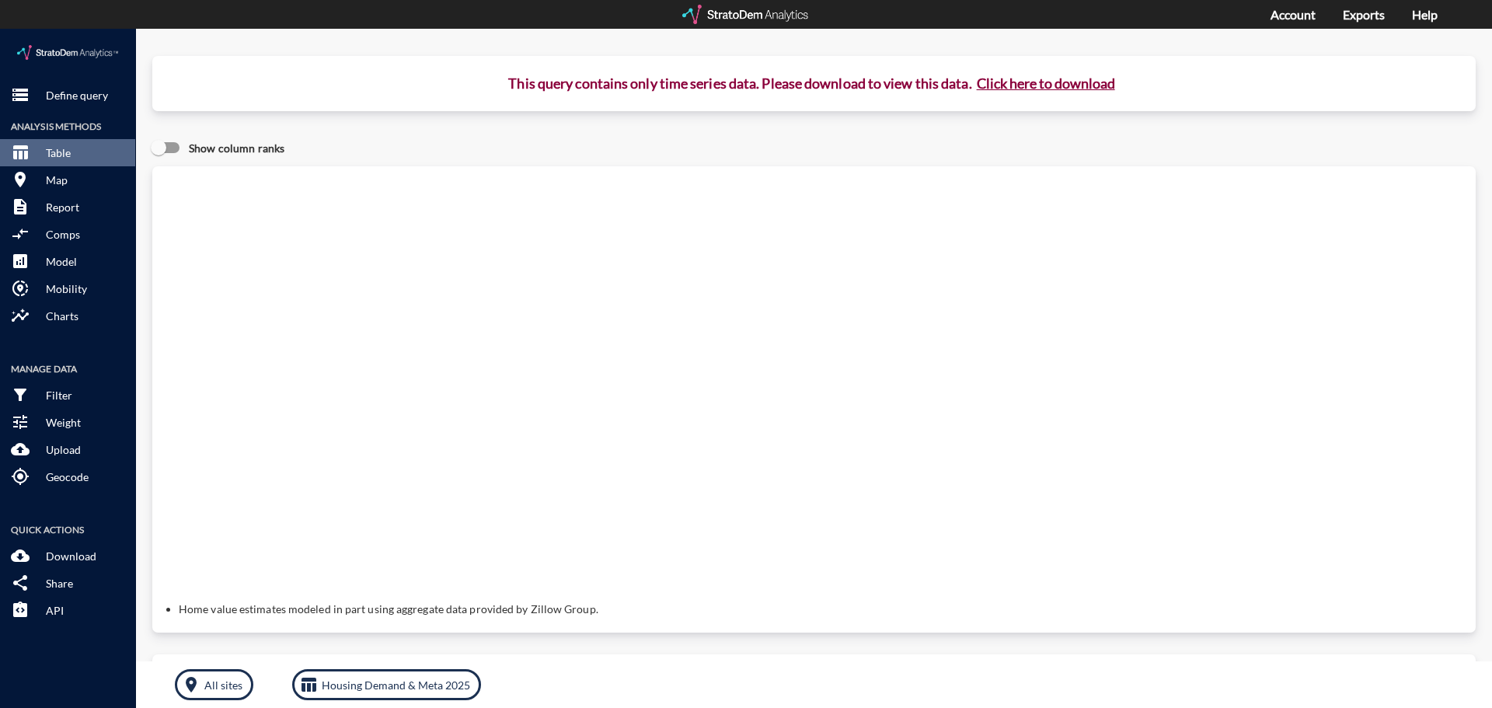
click button "Click here to download"
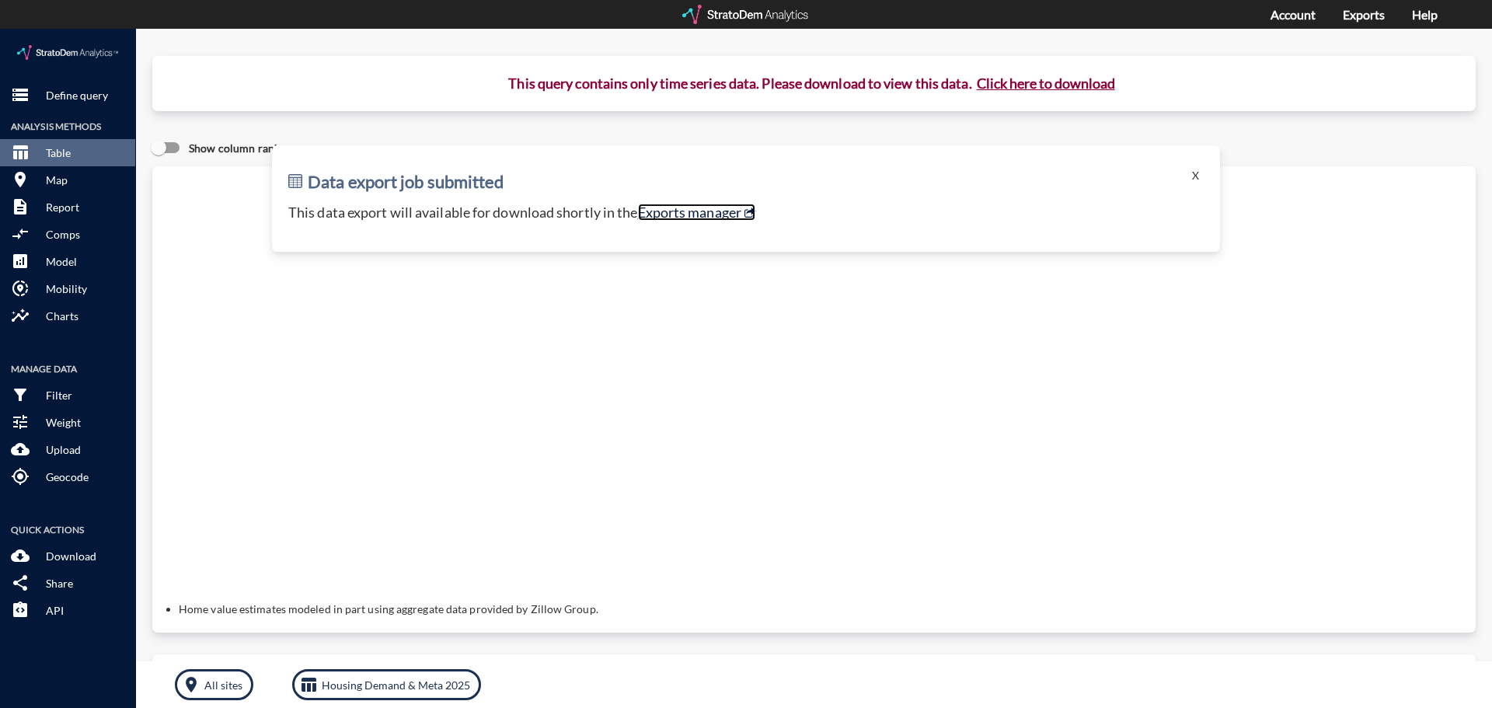
click link "Exports manager"
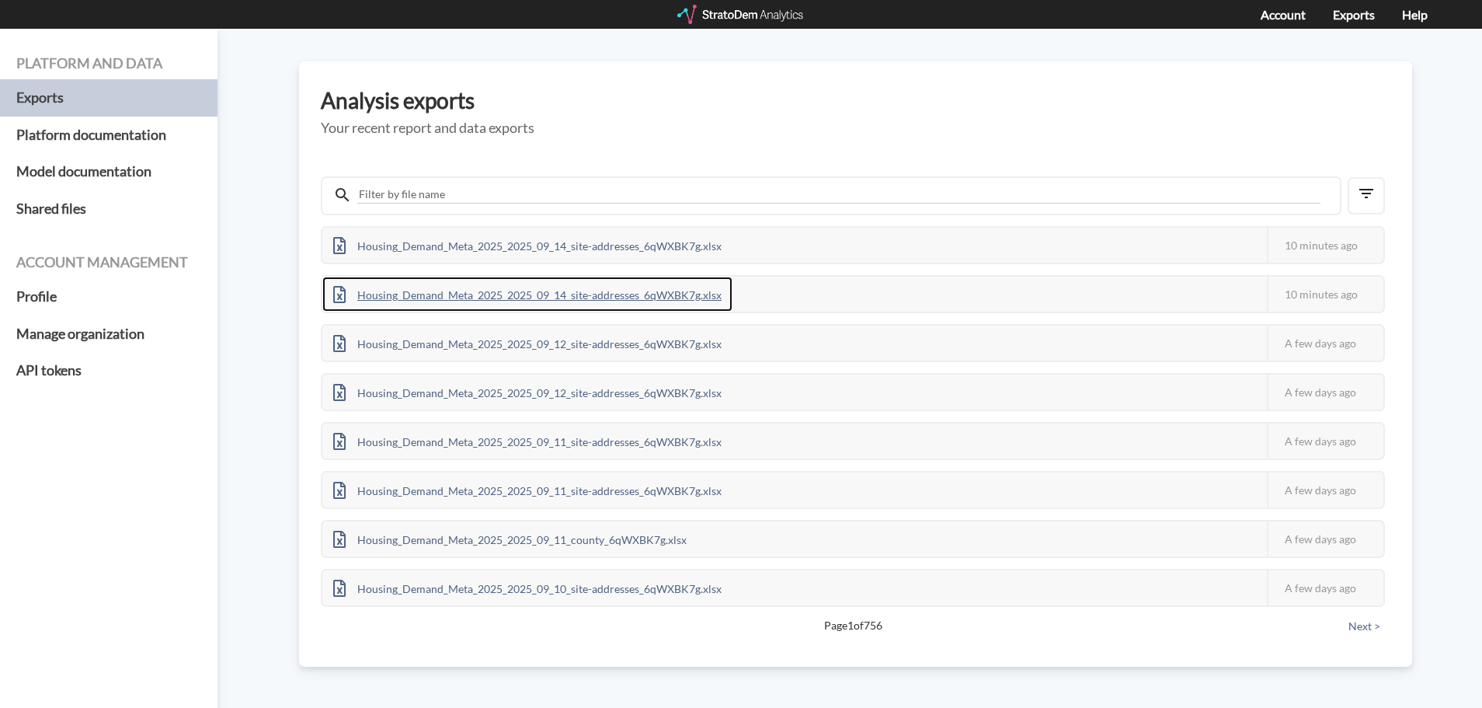
click at [621, 292] on div "Housing_Demand_Meta_2025_2025_09_14_site-addresses_6qWXBK7g.xlsx" at bounding box center [527, 294] width 410 height 35
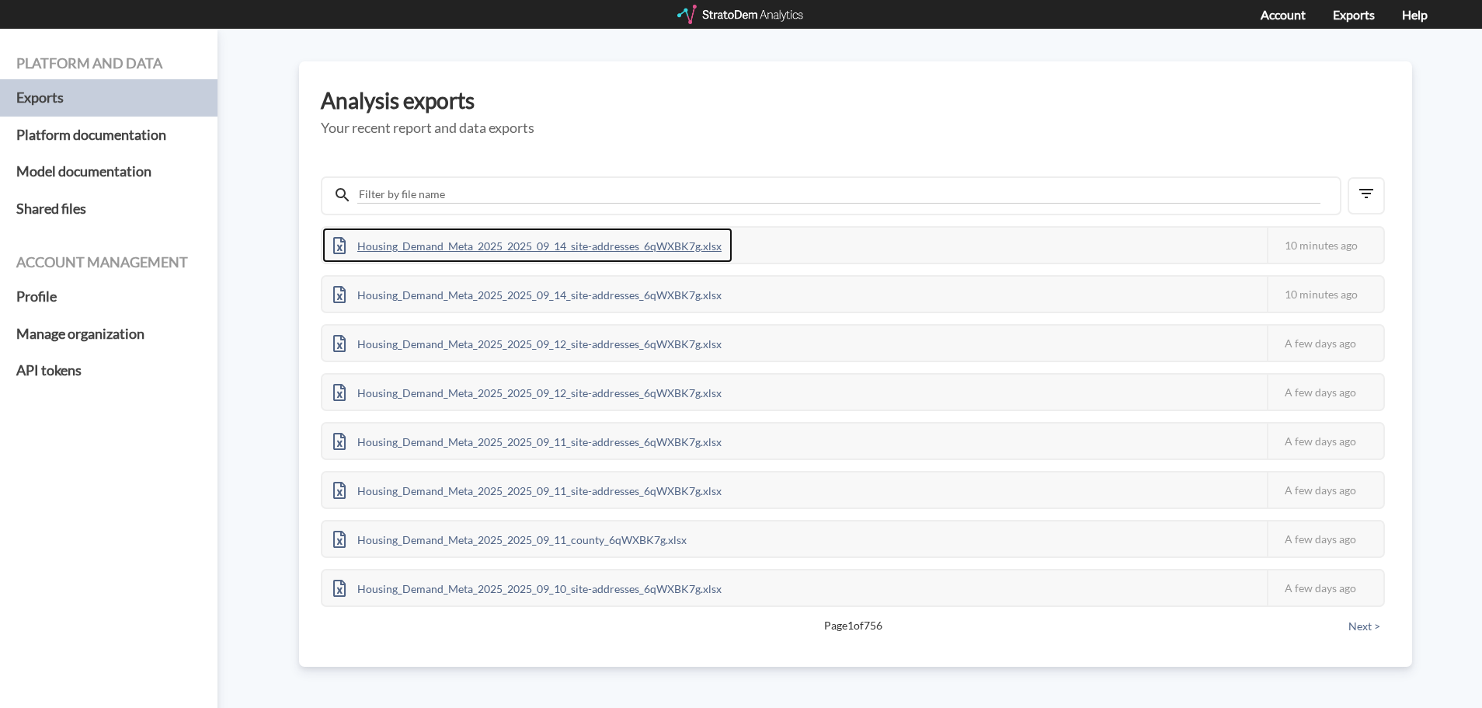
click at [577, 252] on div "Housing_Demand_Meta_2025_2025_09_14_site-addresses_6qWXBK7g.xlsx" at bounding box center [527, 245] width 410 height 35
click at [466, 252] on div "Housing_Demand_Meta_2025_2025_09_14_site-addresses_6qWXBK7g.xlsx" at bounding box center [527, 245] width 410 height 35
